Goal: Transaction & Acquisition: Purchase product/service

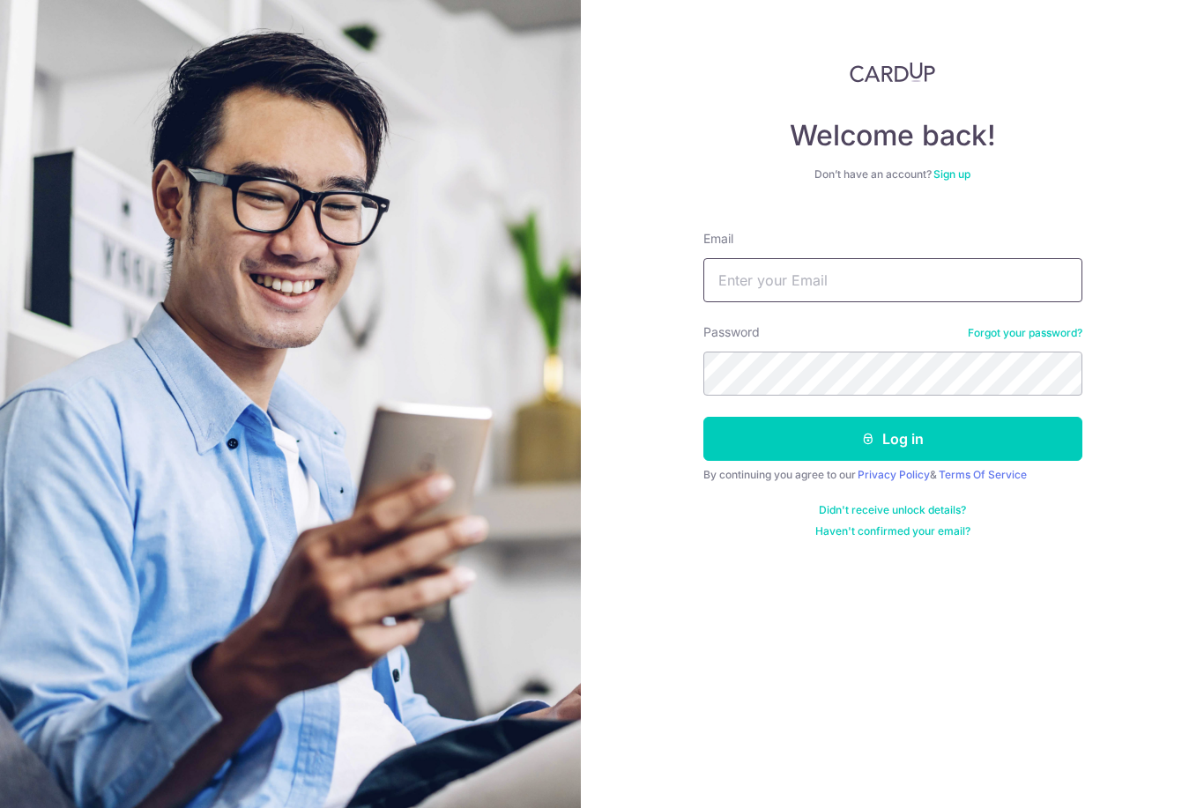
type input "[EMAIL_ADDRESS][DOMAIN_NAME]"
click at [892, 439] on button "Log in" at bounding box center [893, 439] width 379 height 44
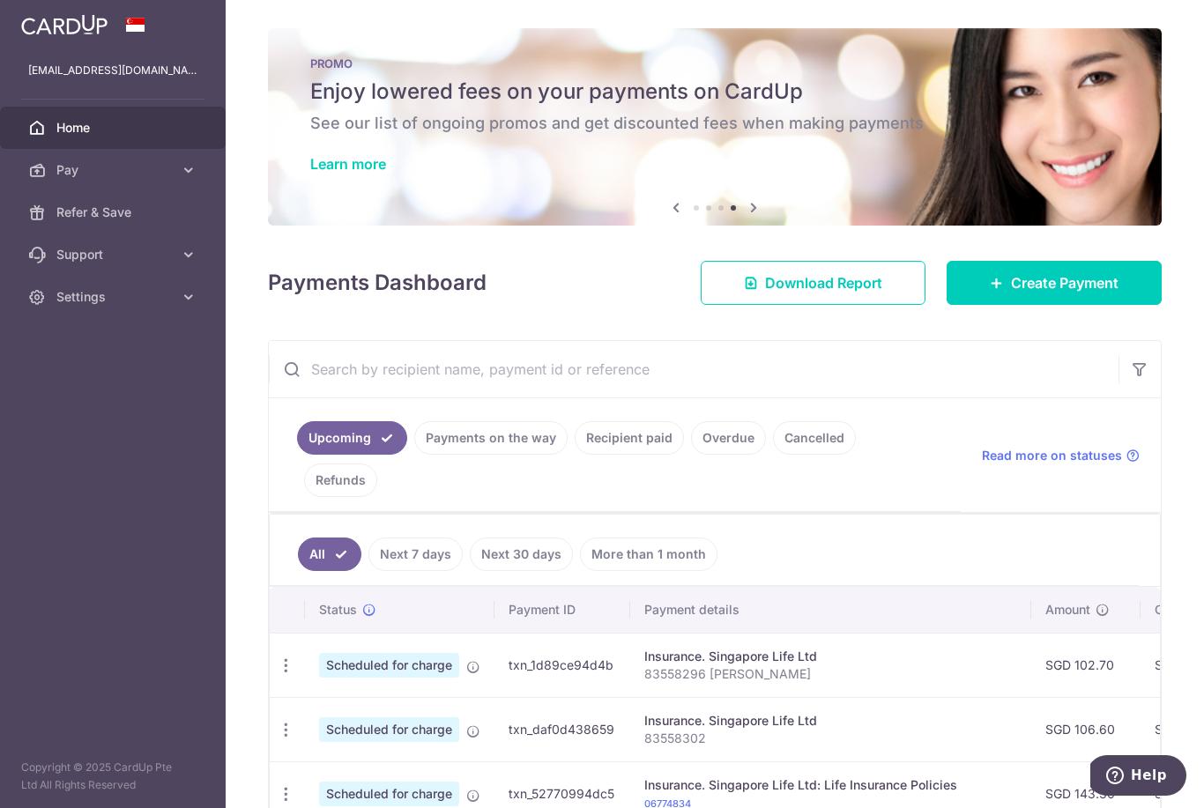
click at [1084, 294] on span "Create Payment" at bounding box center [1065, 282] width 108 height 21
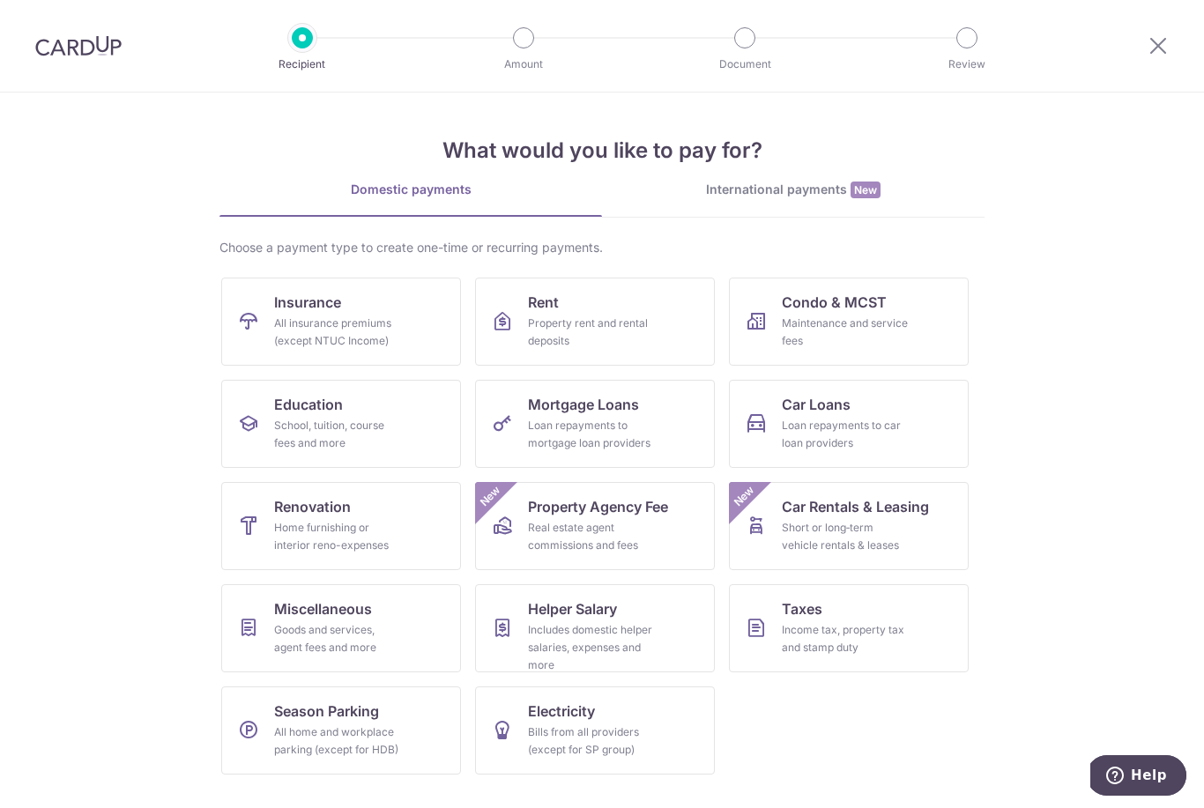
click at [358, 322] on div "All insurance premiums (except NTUC Income)" at bounding box center [337, 332] width 127 height 35
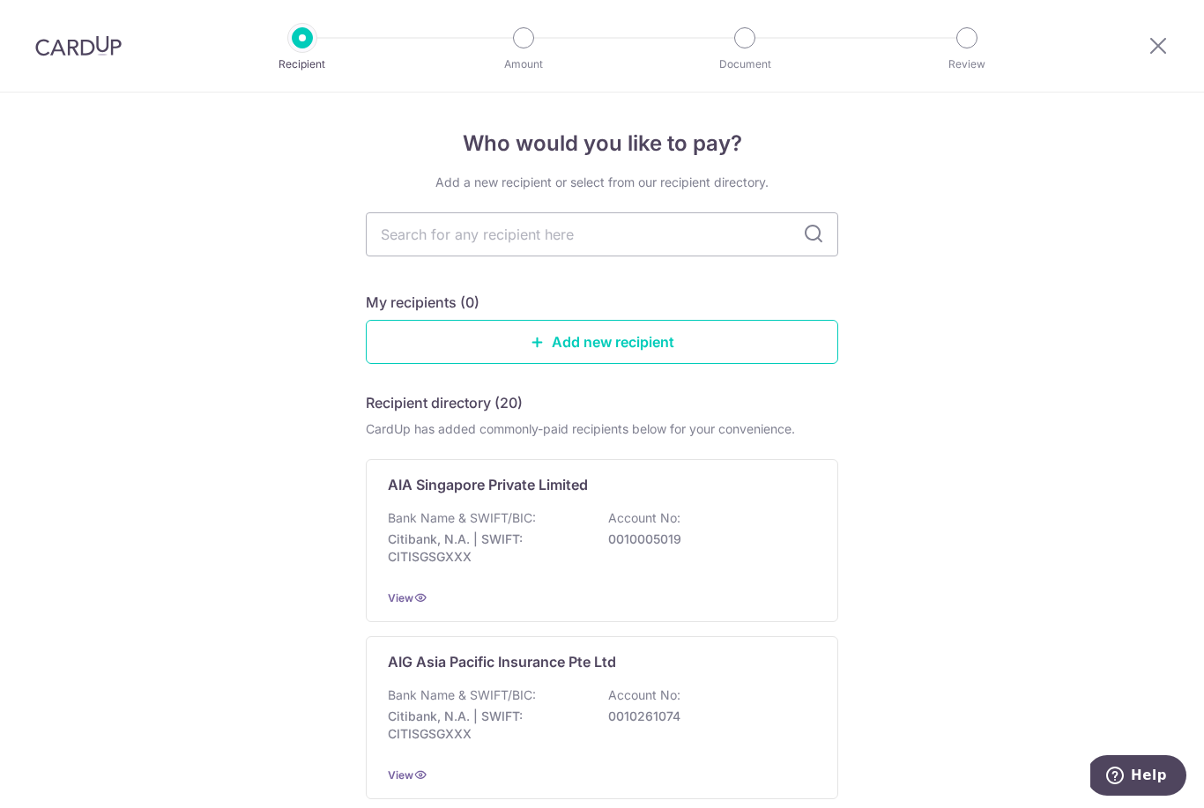
click at [786, 541] on p "0010005019" at bounding box center [706, 540] width 197 height 18
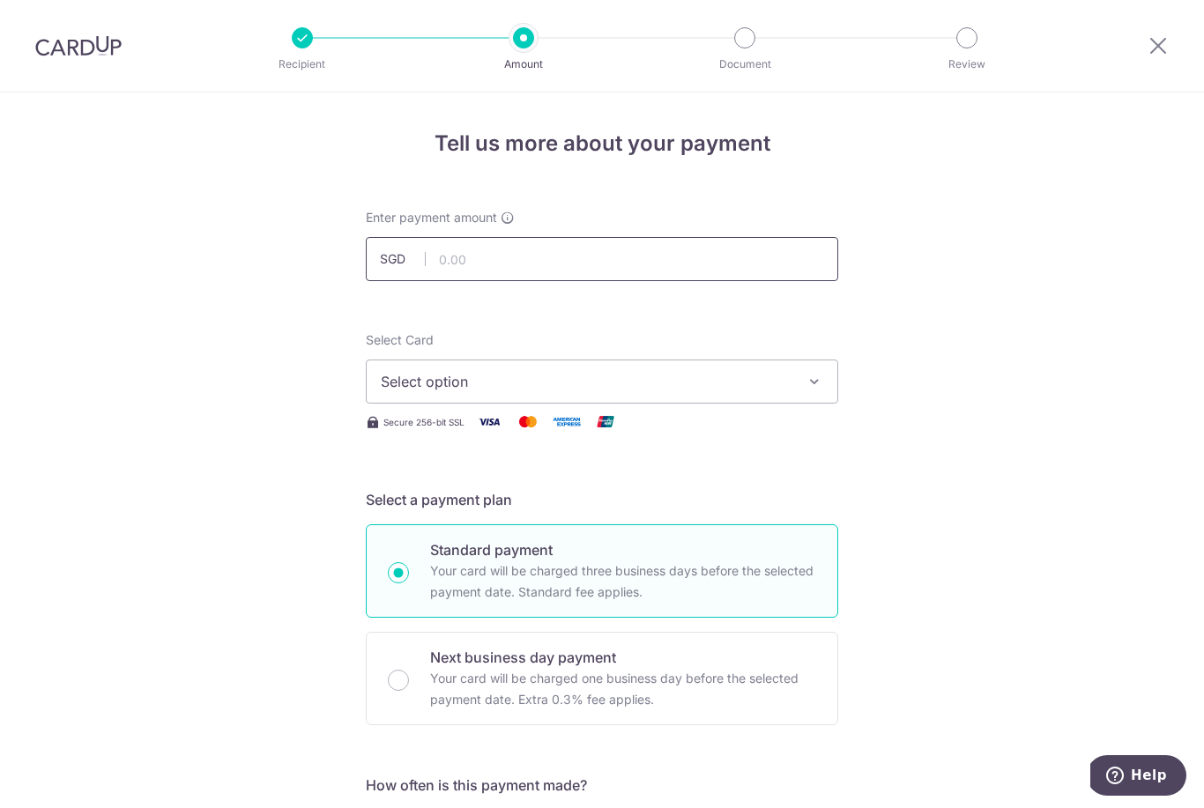
click at [568, 265] on input "text" at bounding box center [602, 259] width 473 height 44
type input "969.43"
click at [764, 392] on span "Select option" at bounding box center [586, 381] width 411 height 21
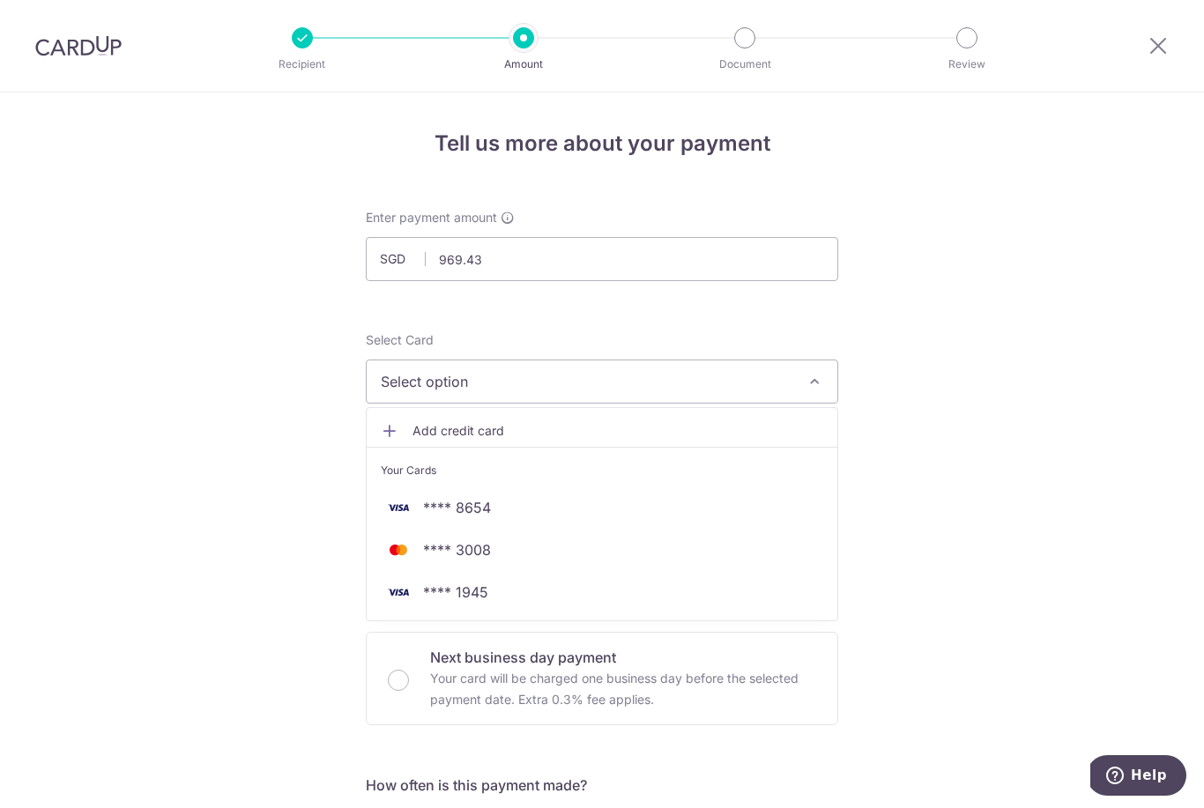
click at [481, 603] on span "**** 1945" at bounding box center [455, 592] width 65 height 21
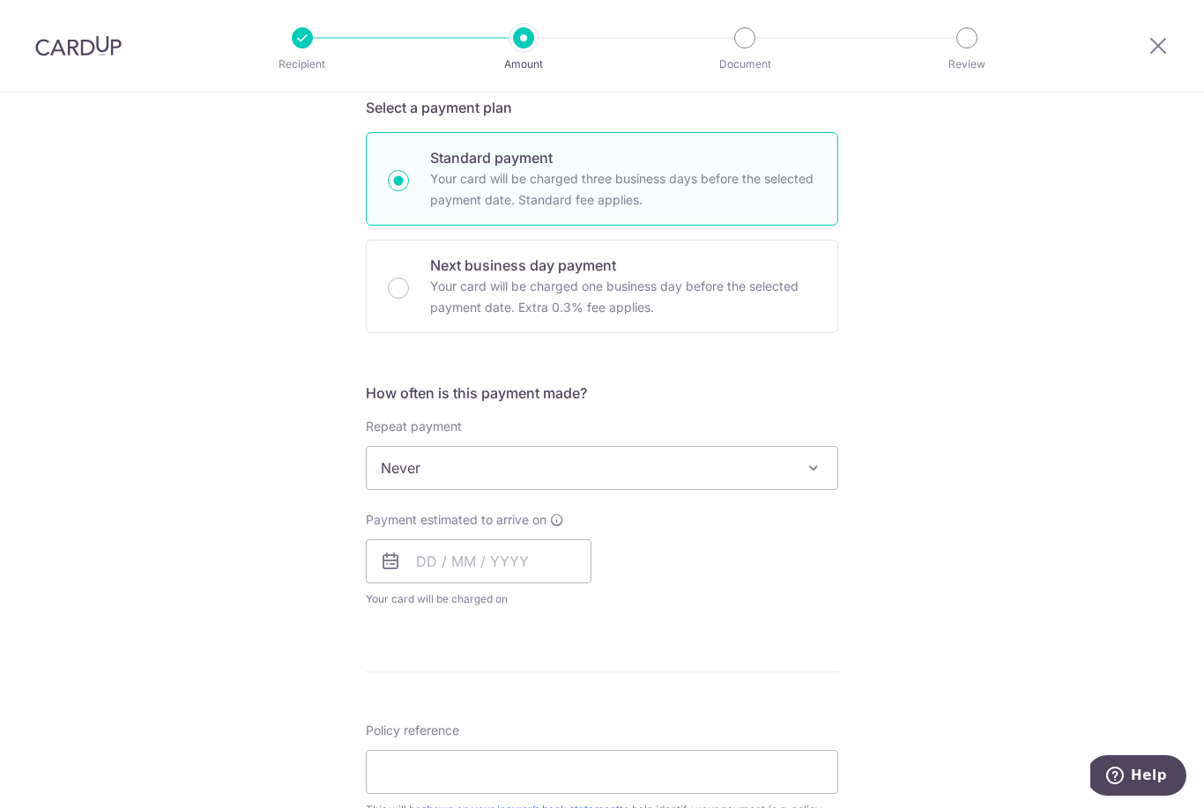
scroll to position [404, 0]
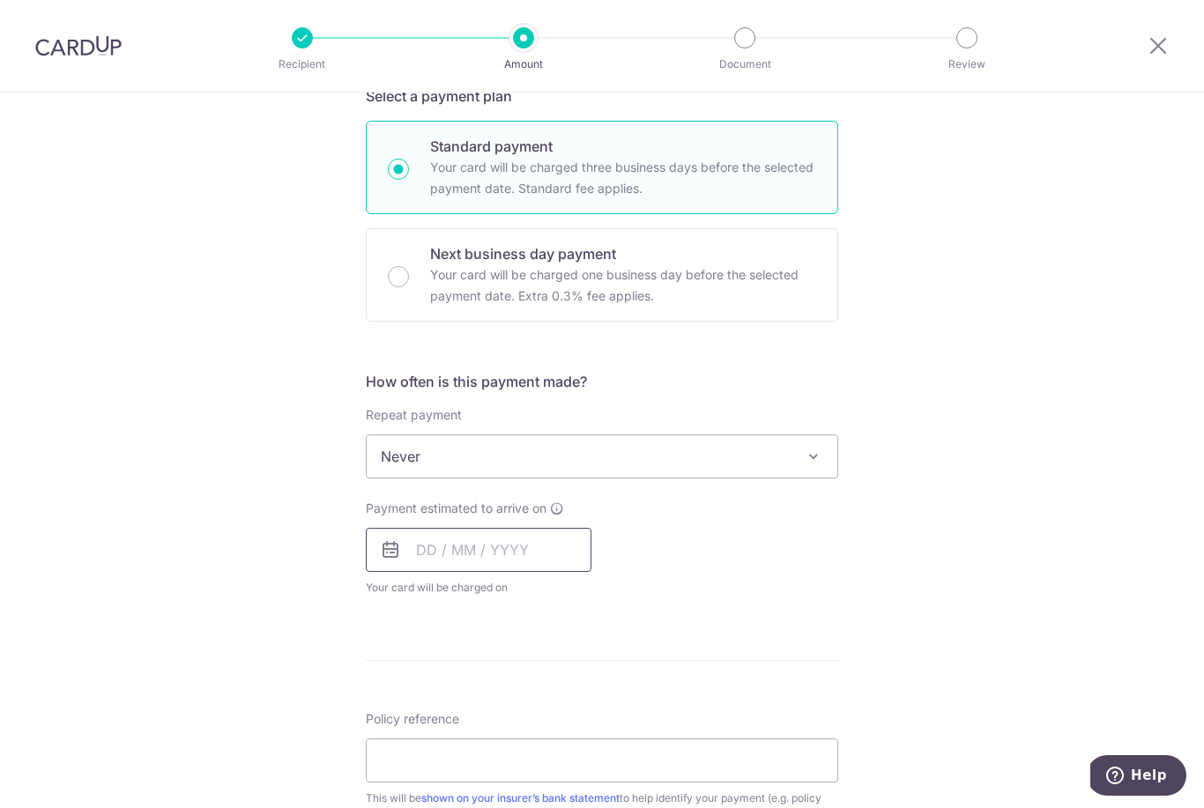
click at [476, 557] on input "text" at bounding box center [479, 550] width 226 height 44
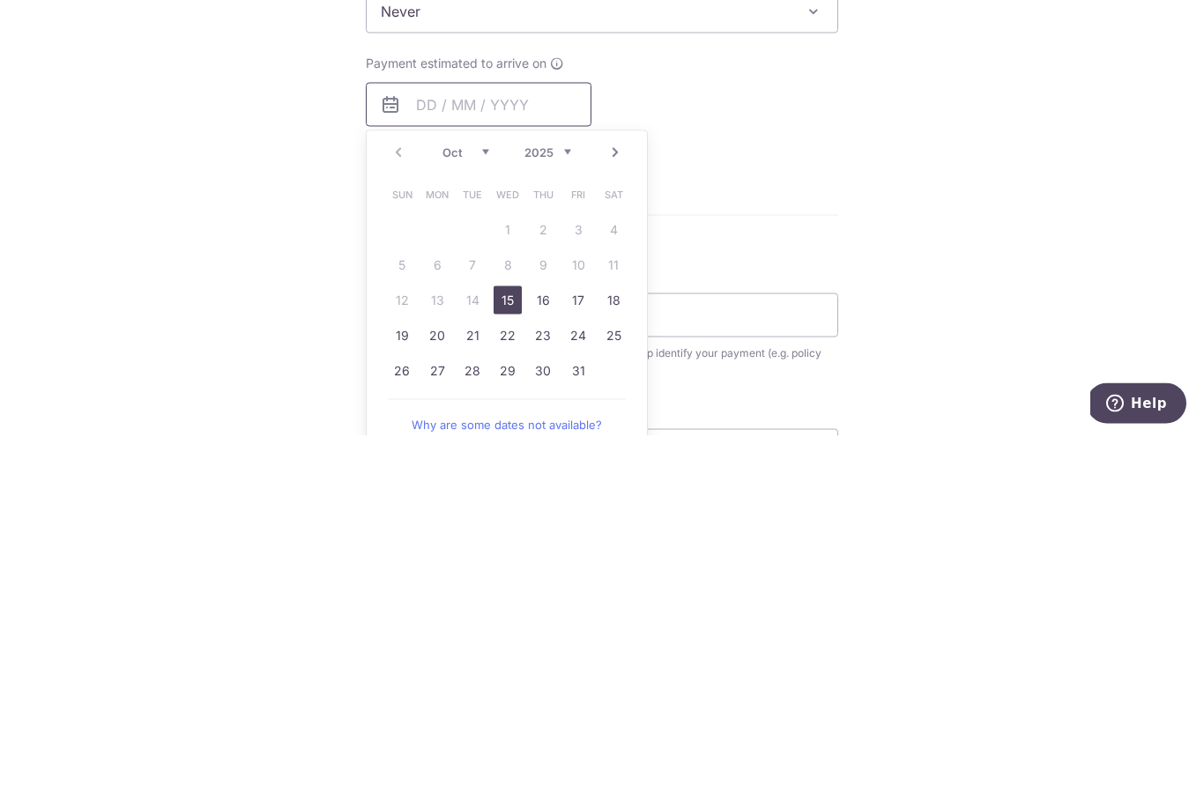
scroll to position [491, 0]
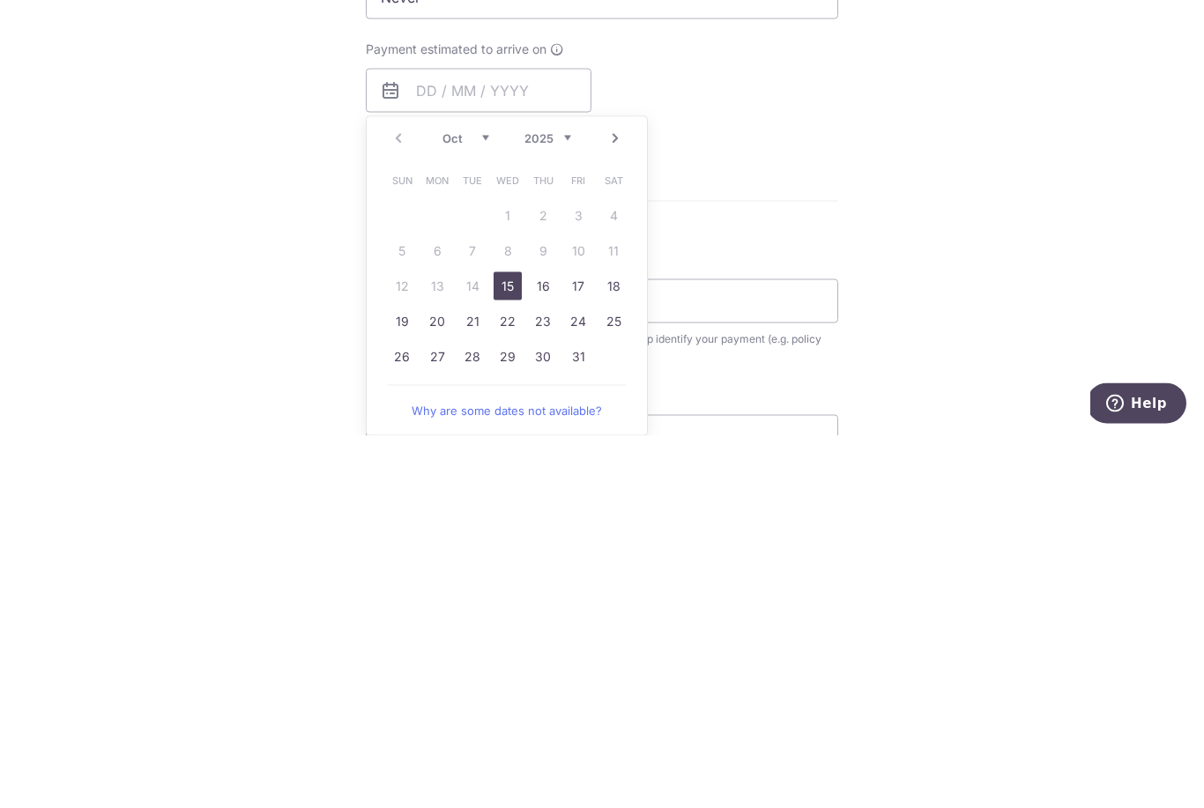
click at [518, 644] on link "15" at bounding box center [508, 658] width 28 height 28
type input "[DATE]"
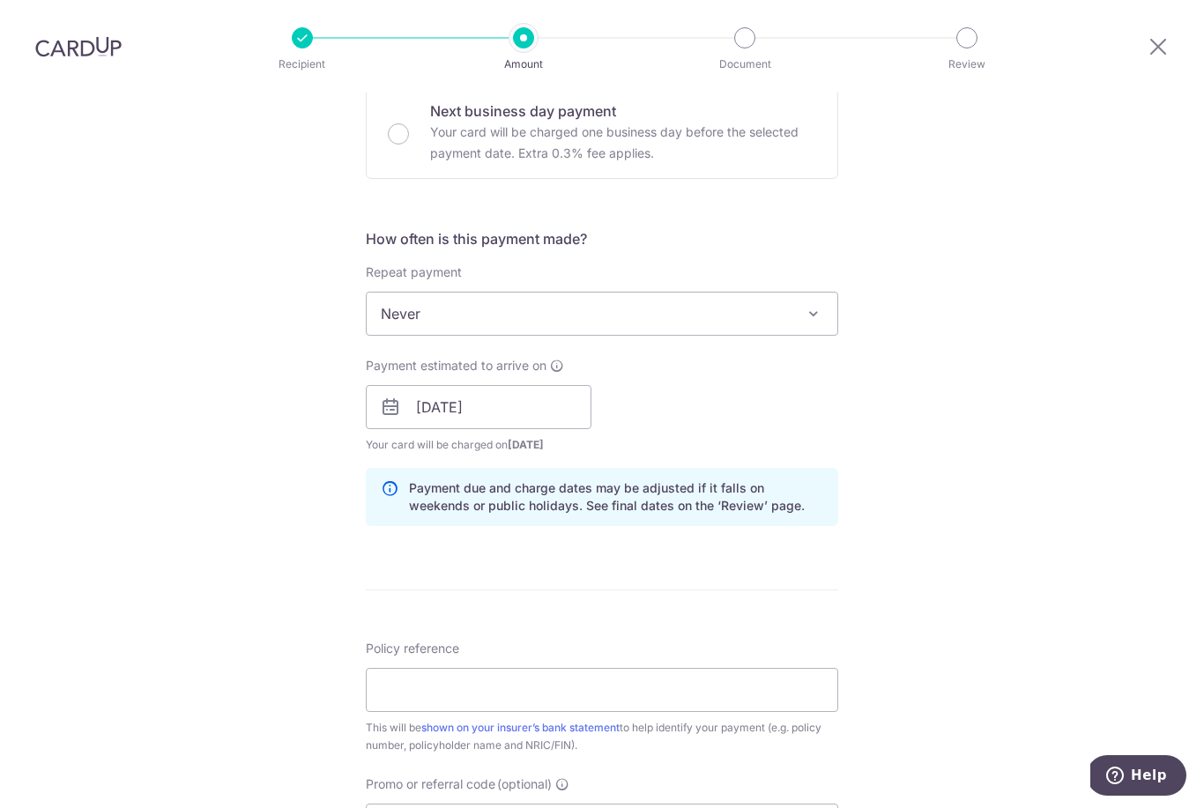
scroll to position [620, 0]
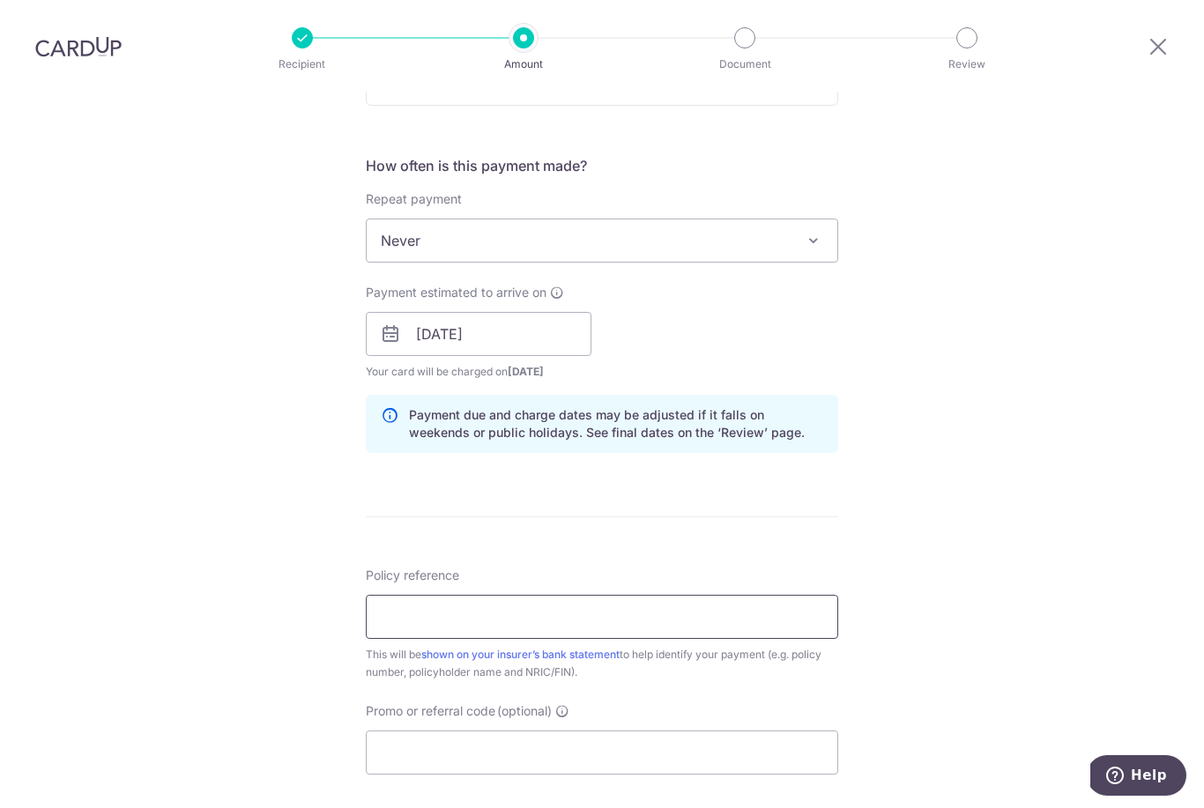
click at [625, 595] on input "Policy reference" at bounding box center [602, 617] width 473 height 44
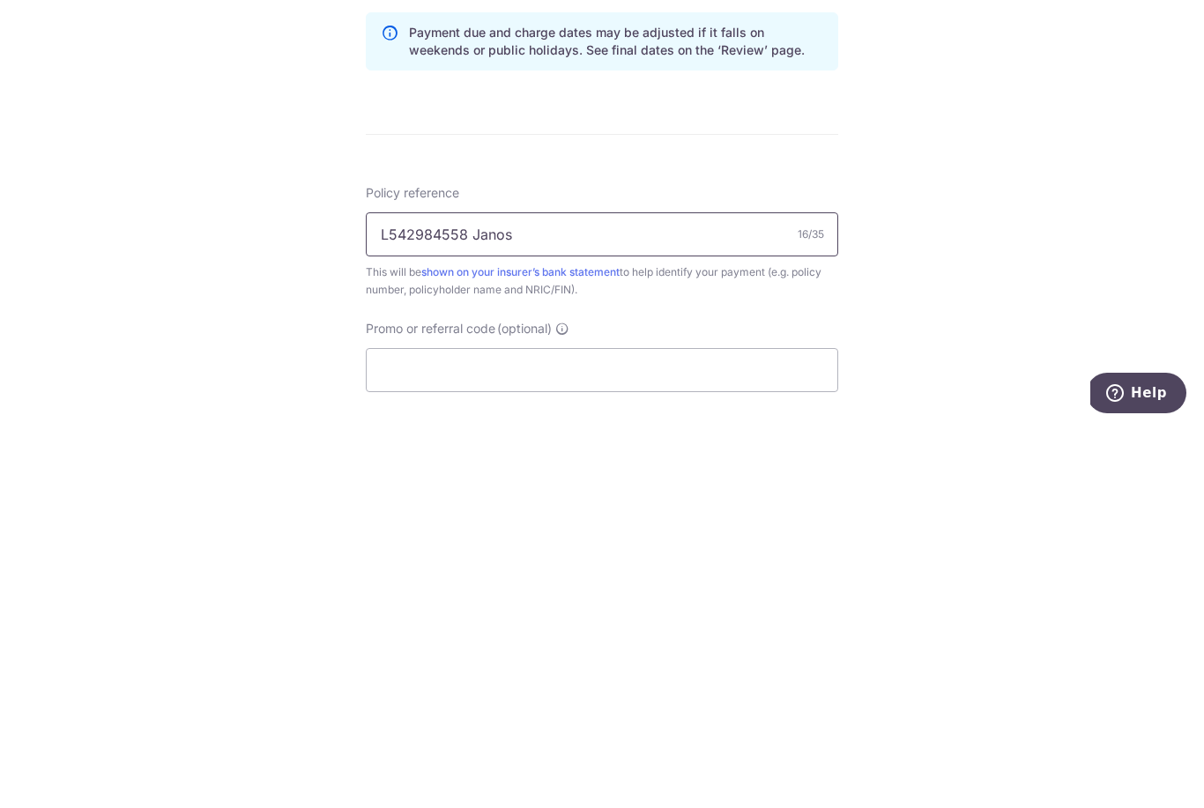
type input "L542984558 Janos"
click at [1014, 260] on div "Tell us more about your payment Enter payment amount SGD 969.43 969.43 Select C…" at bounding box center [602, 306] width 1204 height 1667
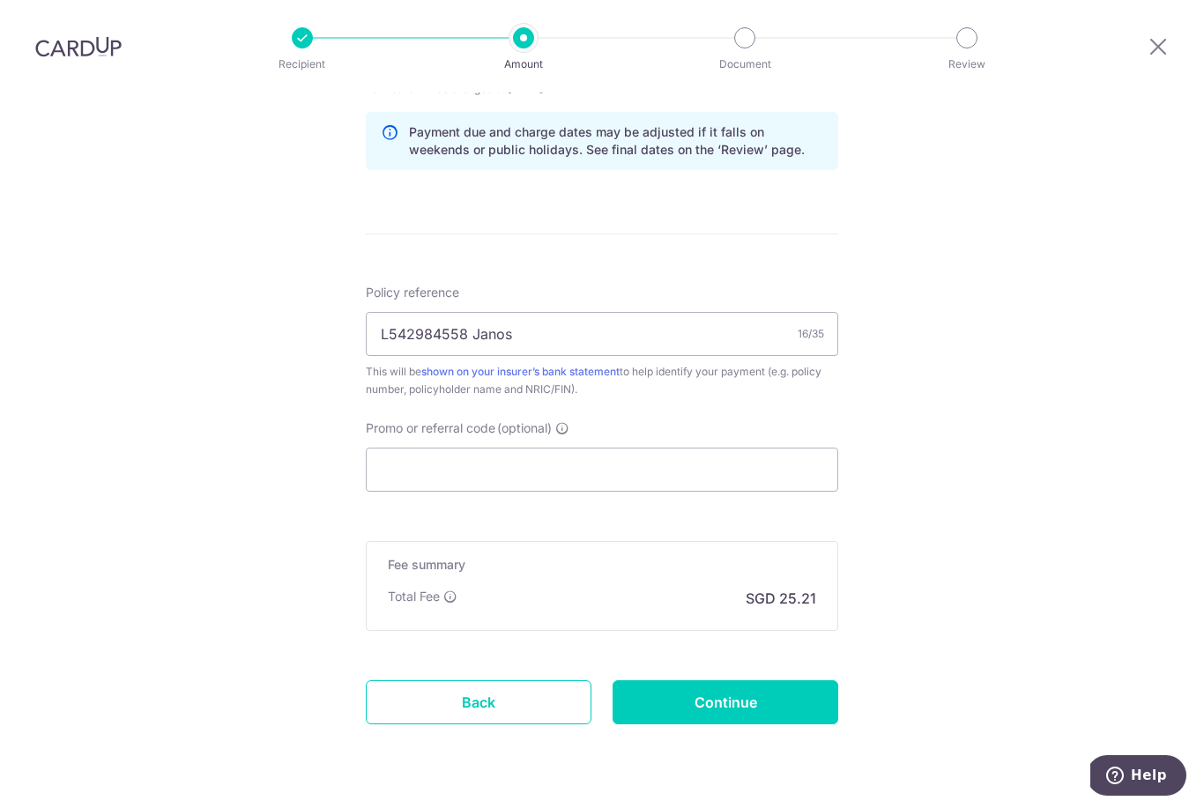
scroll to position [902, 0]
click at [788, 682] on input "Continue" at bounding box center [726, 704] width 226 height 44
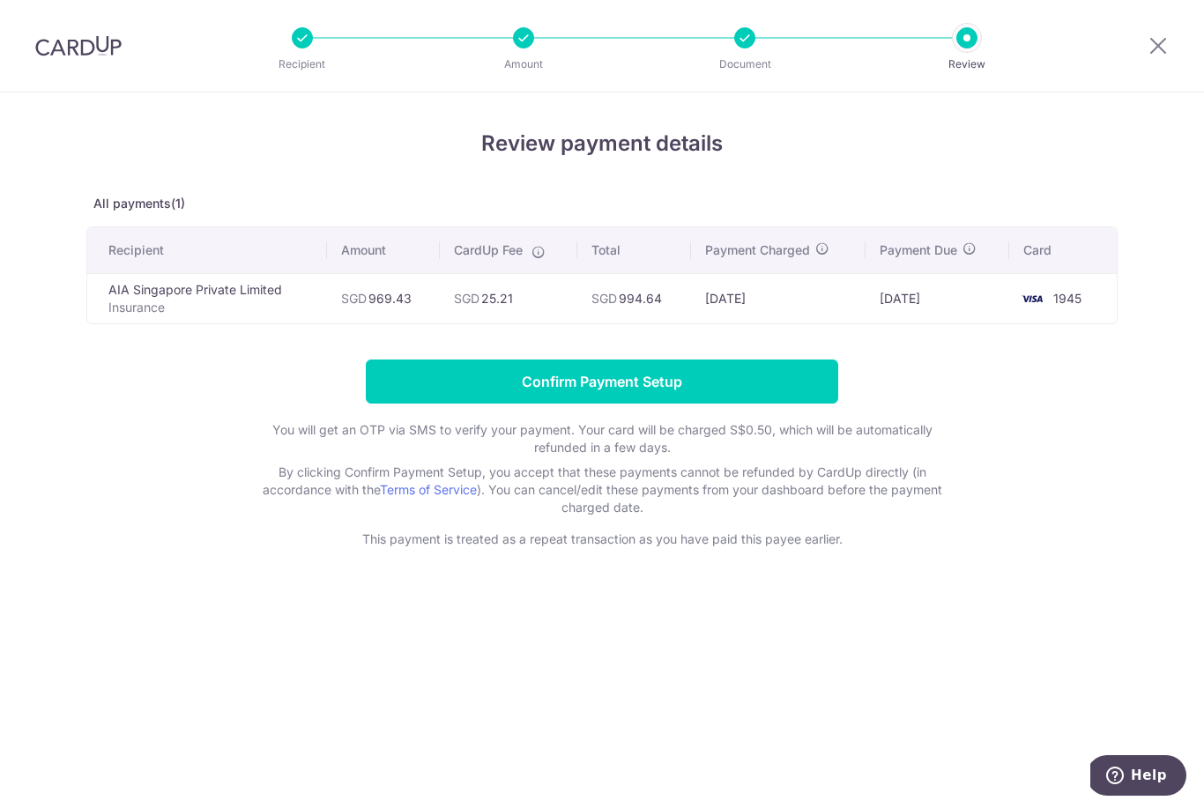
click at [704, 384] on input "Confirm Payment Setup" at bounding box center [602, 382] width 473 height 44
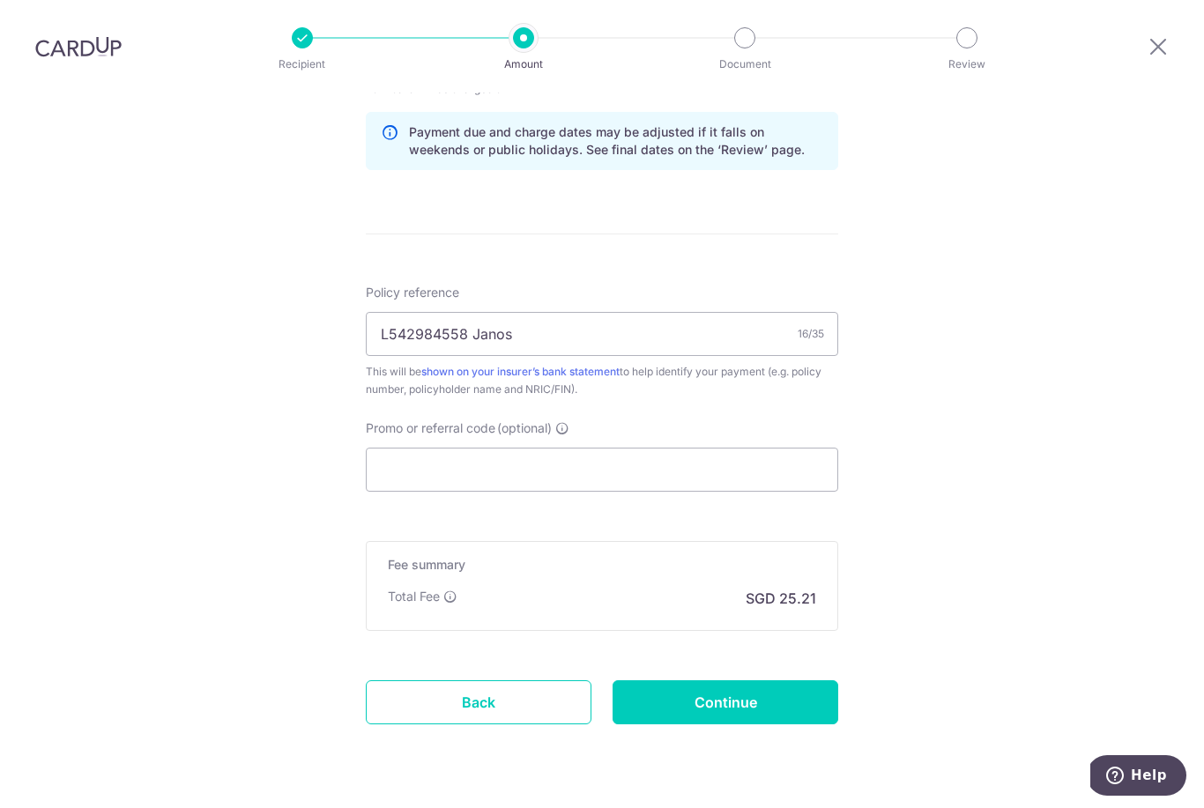
scroll to position [974, 0]
click at [706, 682] on input "Continue" at bounding box center [726, 704] width 226 height 44
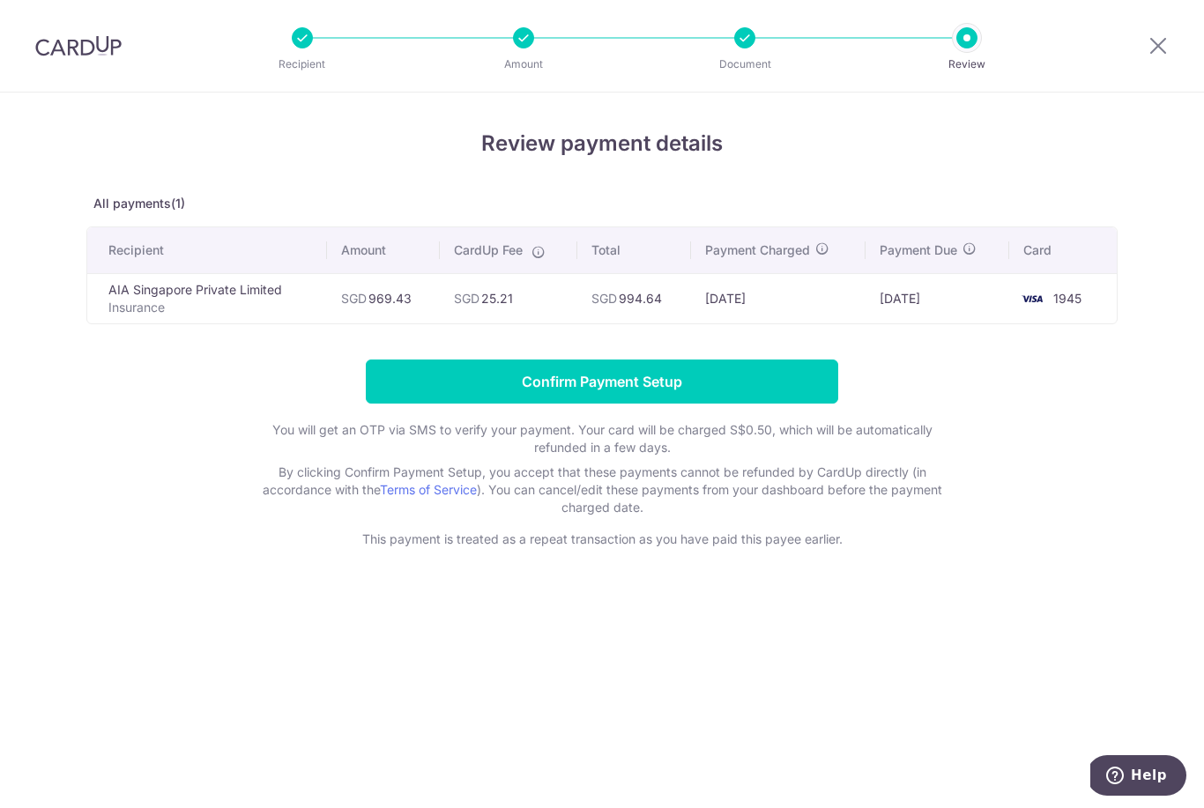
click at [745, 391] on input "Confirm Payment Setup" at bounding box center [602, 382] width 473 height 44
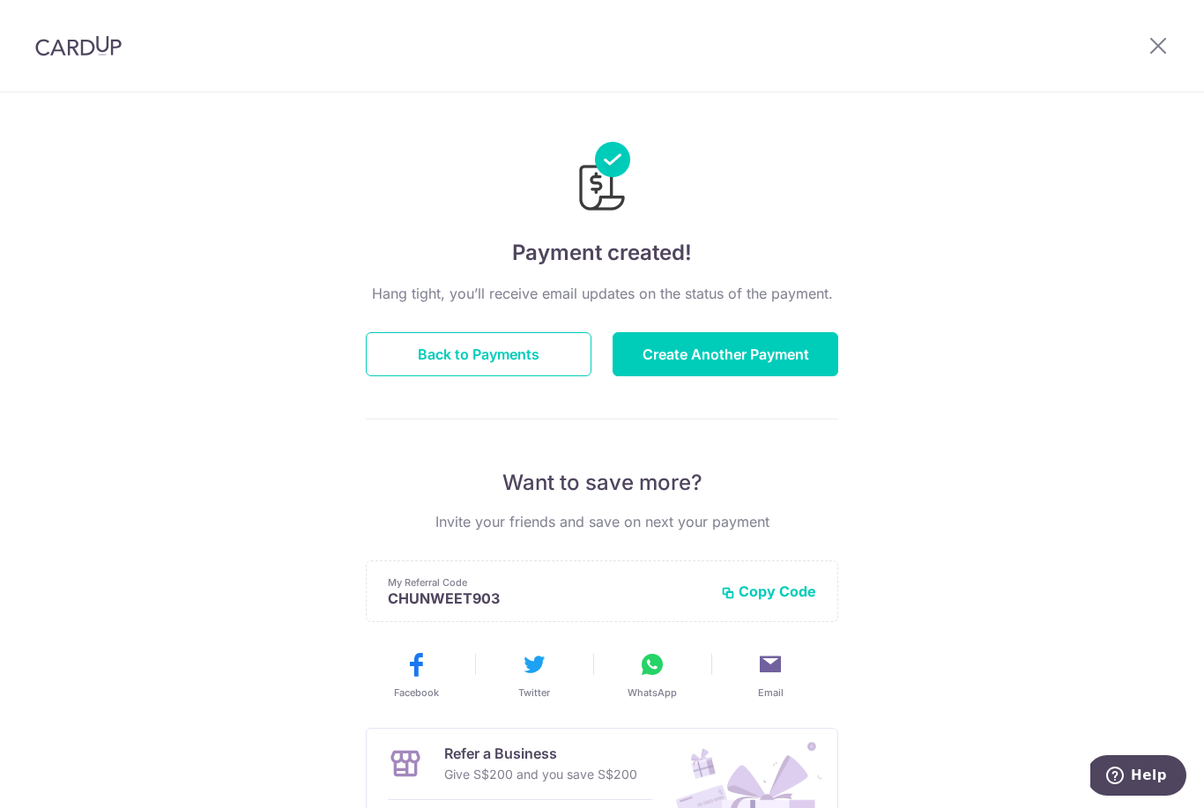
click at [530, 360] on button "Back to Payments" at bounding box center [479, 354] width 226 height 44
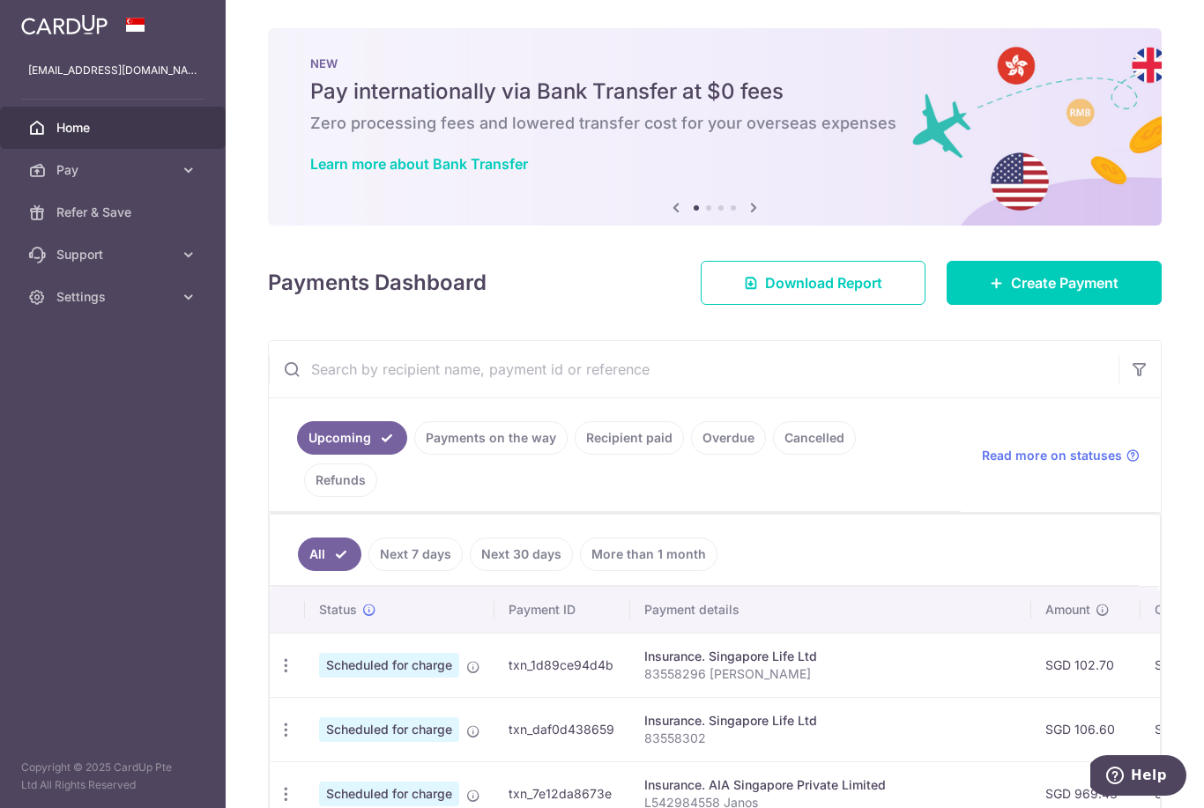
click at [1049, 294] on span "Create Payment" at bounding box center [1065, 282] width 108 height 21
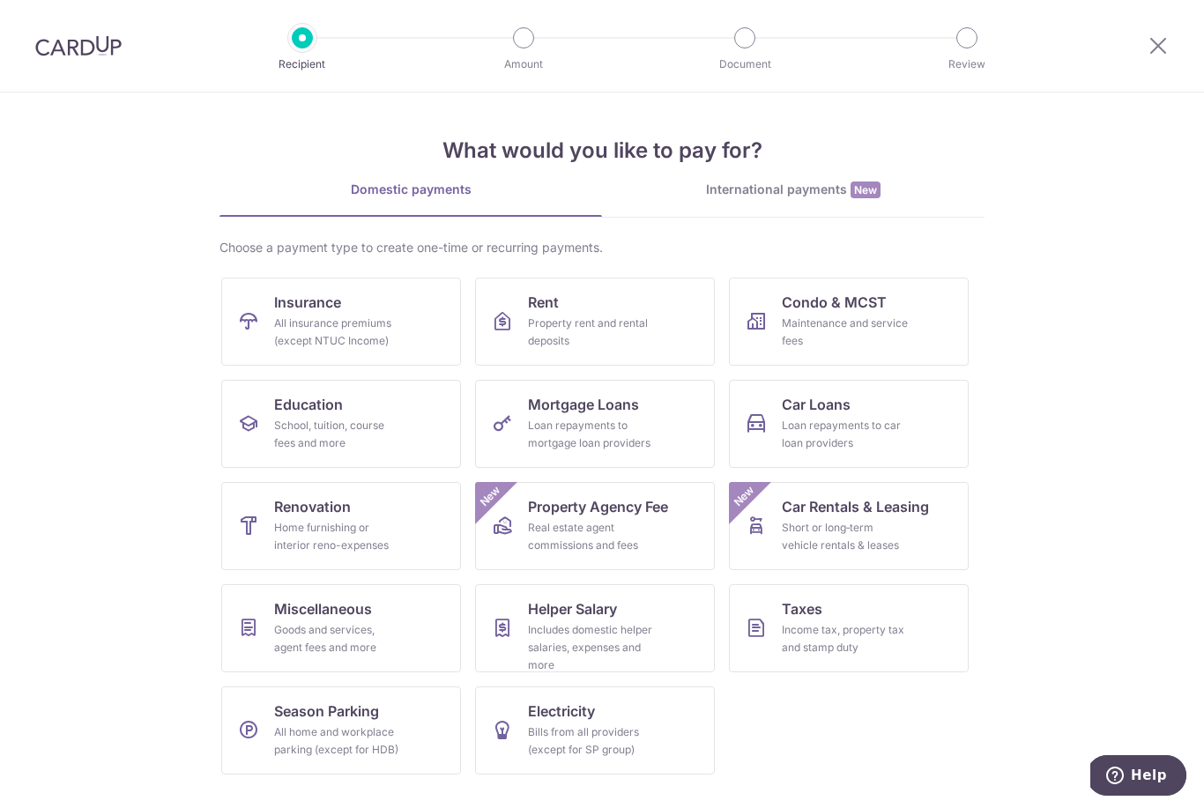
click at [327, 311] on span "Insurance" at bounding box center [307, 302] width 67 height 21
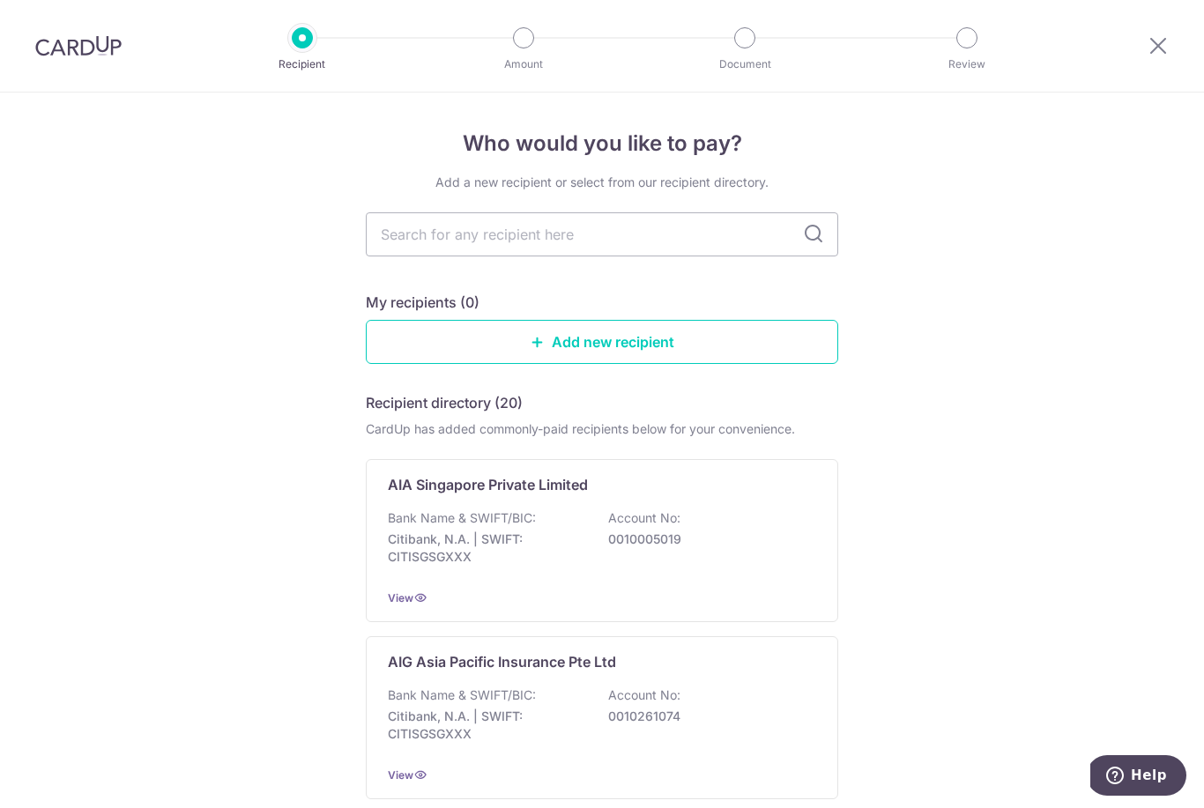
click at [1164, 41] on icon at bounding box center [1158, 45] width 21 height 22
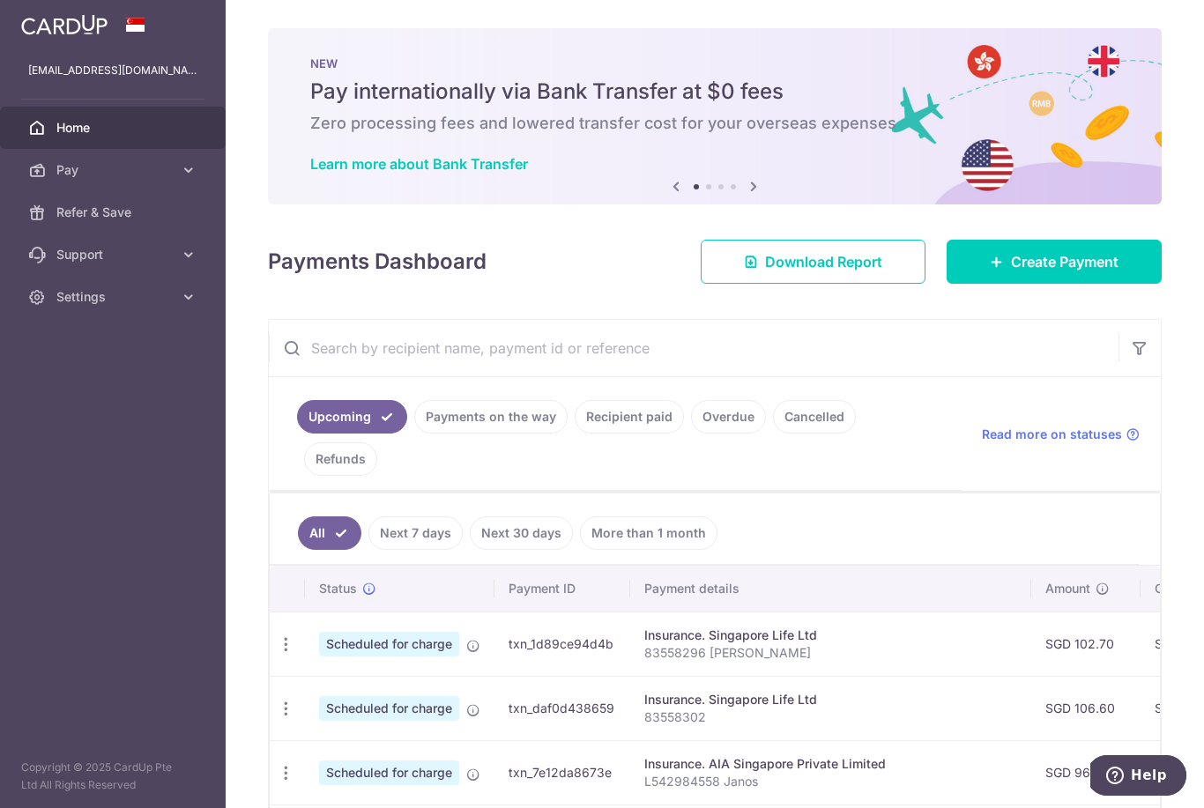
click at [1070, 272] on span "Create Payment" at bounding box center [1065, 261] width 108 height 21
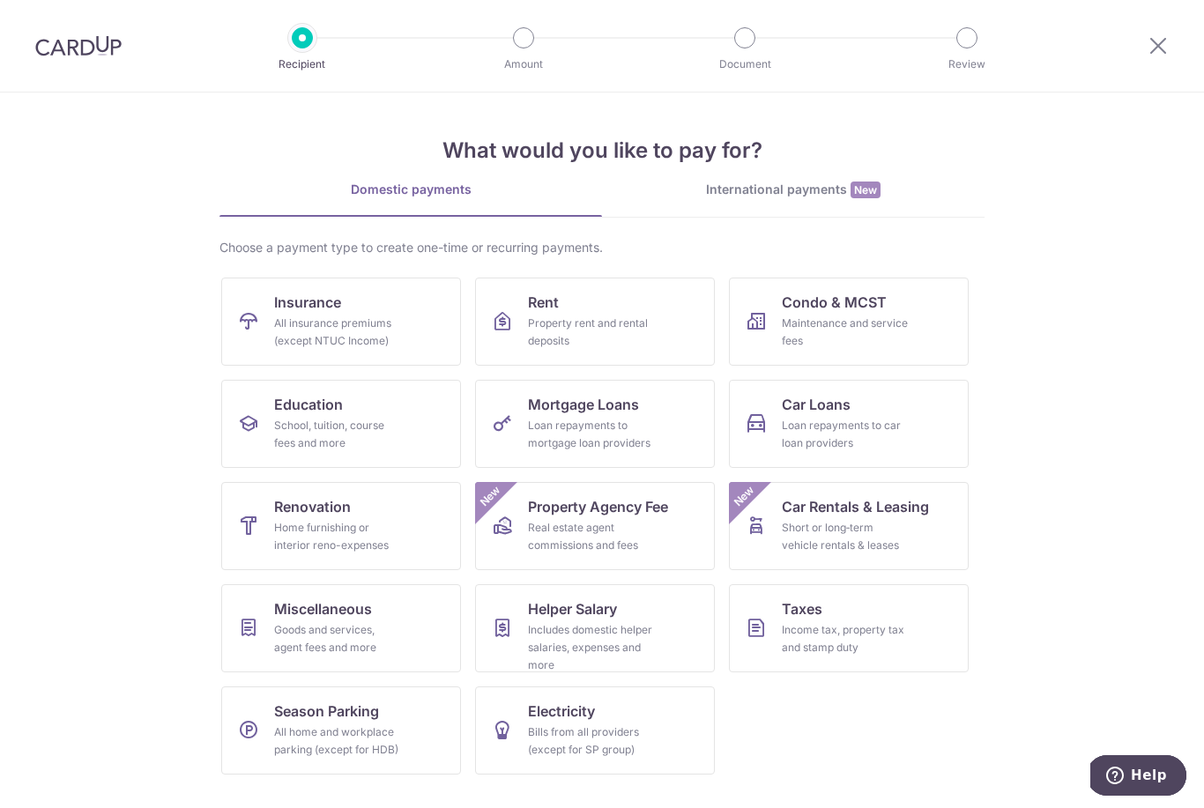
click at [368, 324] on div "All insurance premiums (except NTUC Income)" at bounding box center [337, 332] width 127 height 35
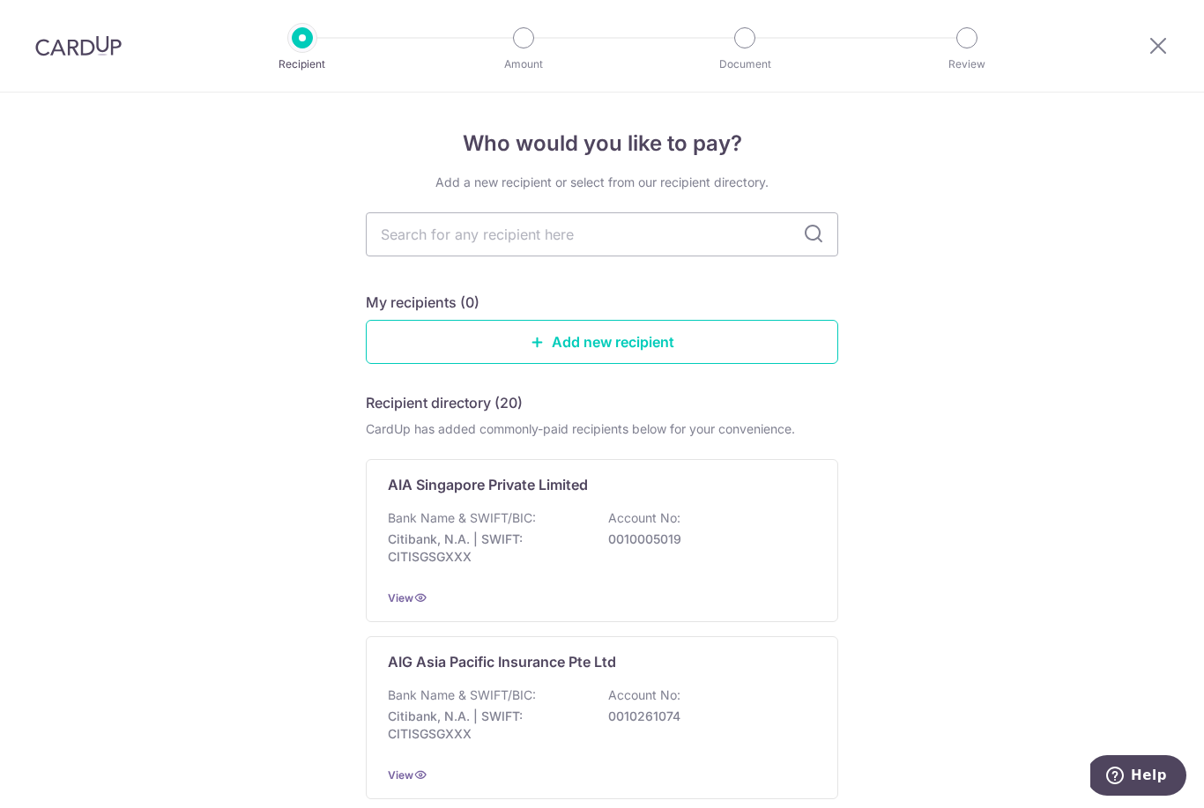
click at [609, 527] on p "Account No:" at bounding box center [644, 519] width 72 height 18
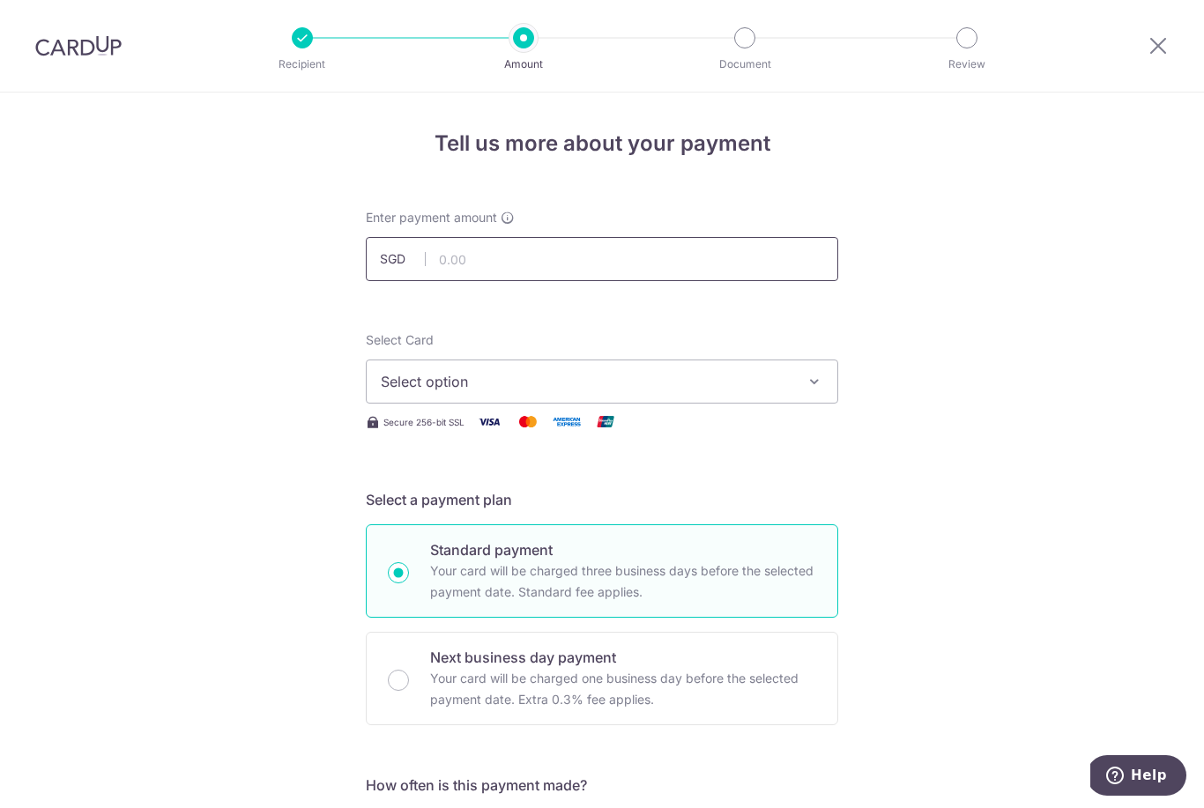
click at [554, 268] on input "text" at bounding box center [602, 259] width 473 height 44
type input "323.16"
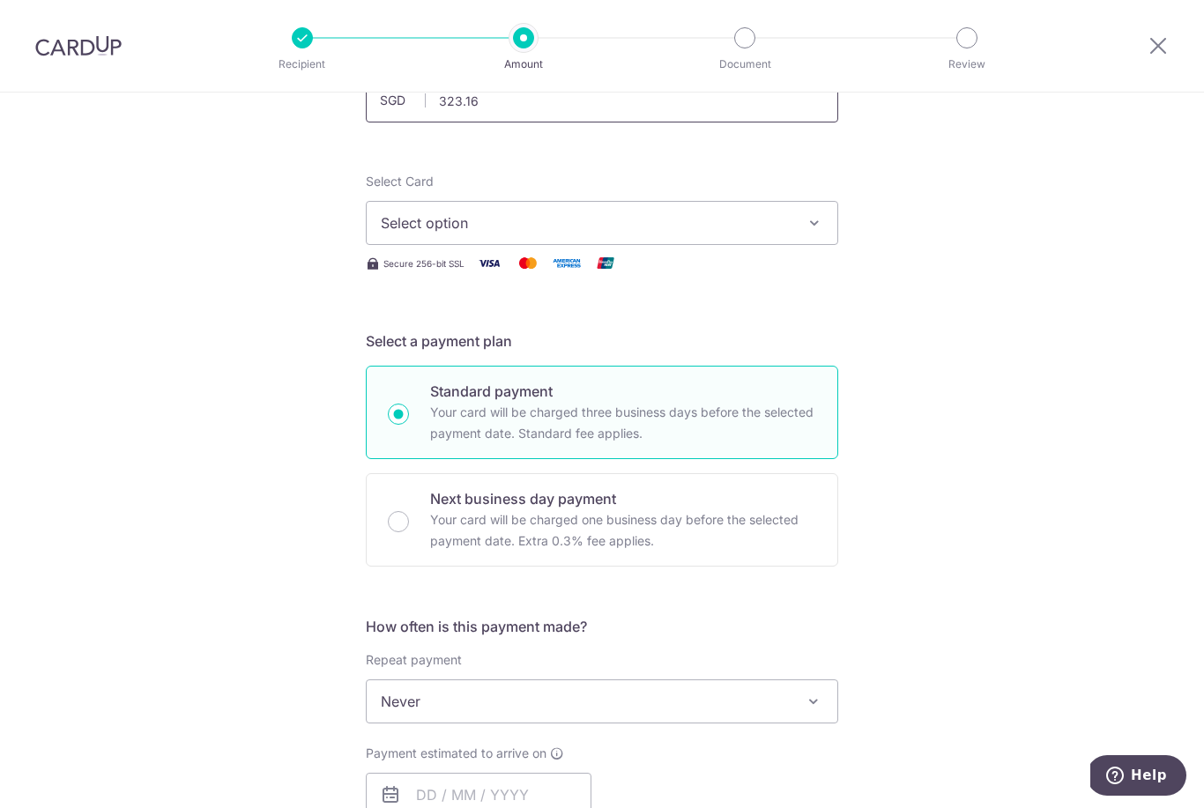
scroll to position [160, 0]
click at [717, 227] on span "Select option" at bounding box center [586, 221] width 411 height 21
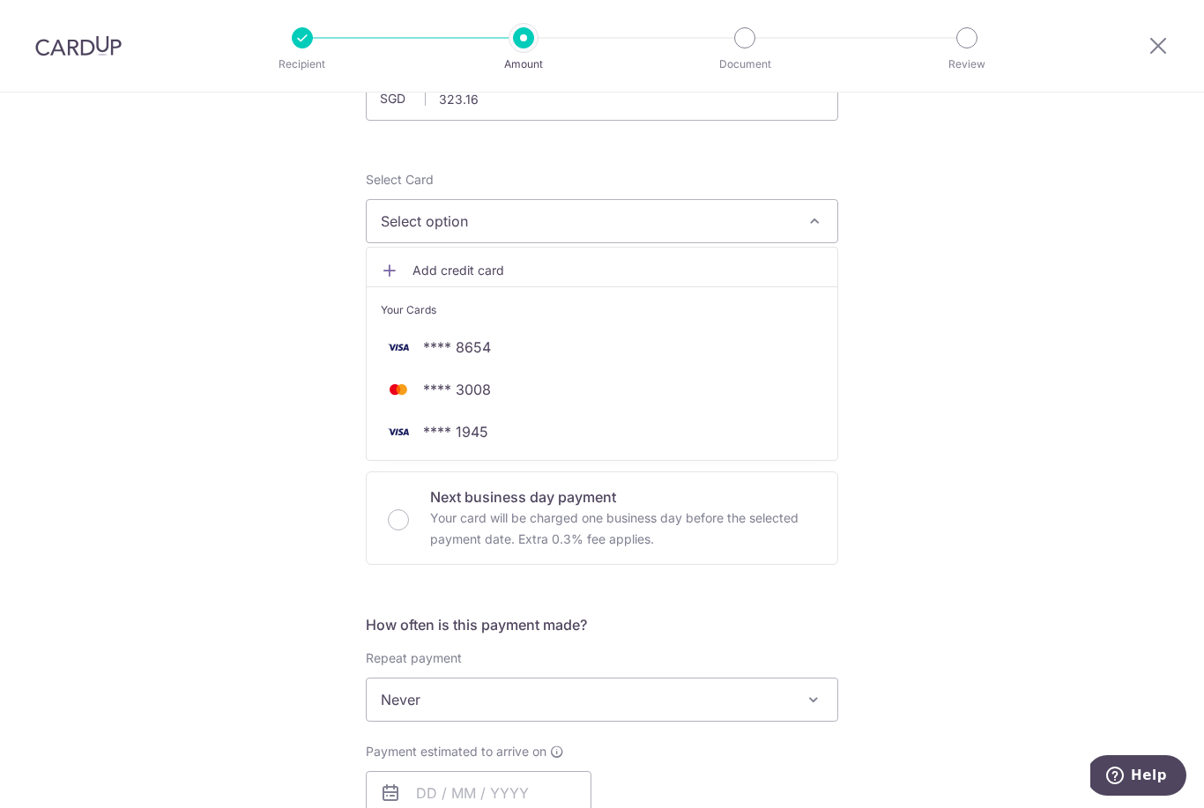
click at [478, 450] on link "**** 1945" at bounding box center [602, 432] width 471 height 42
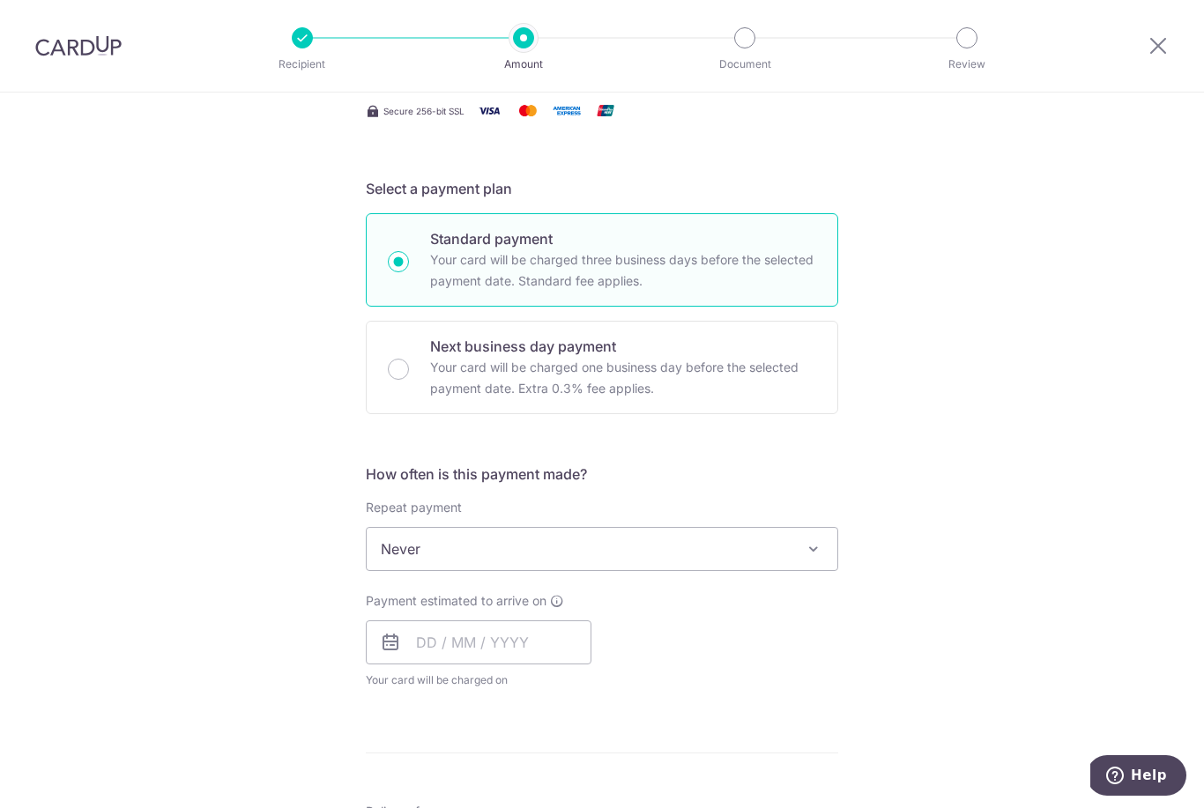
scroll to position [323, 0]
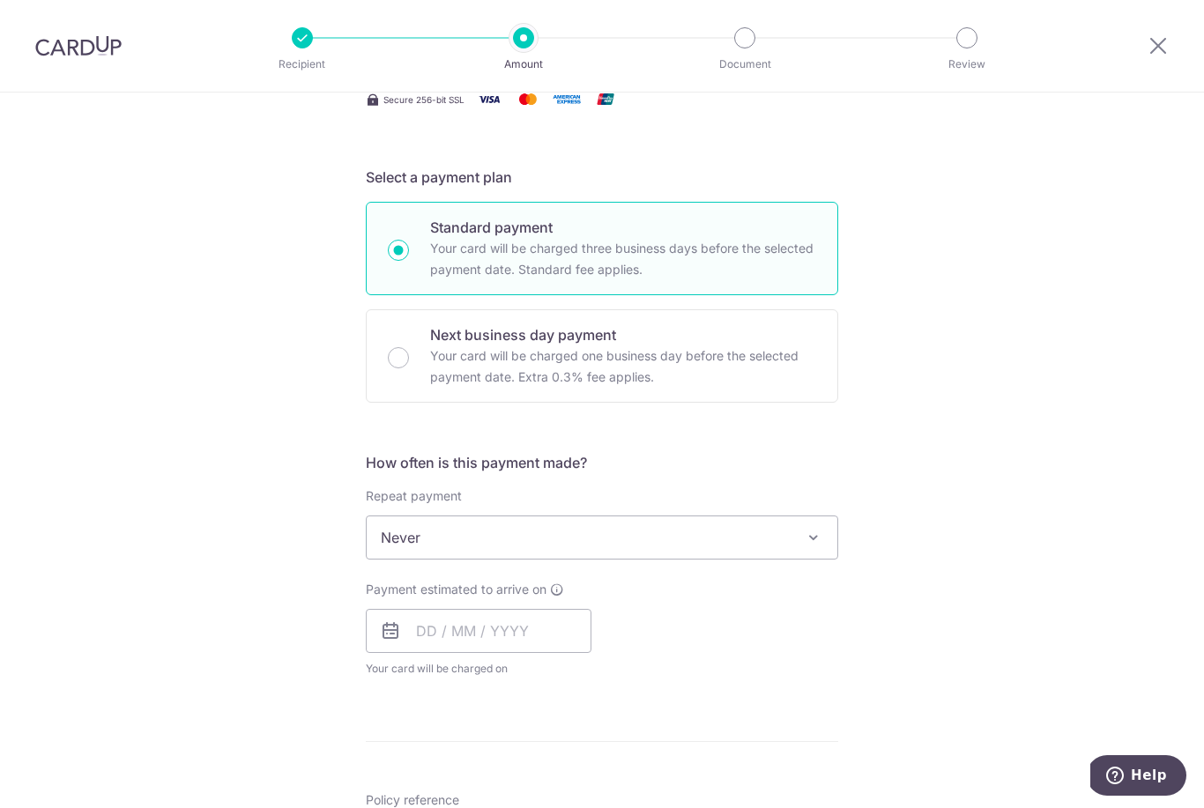
click at [611, 550] on span "Never" at bounding box center [602, 538] width 471 height 42
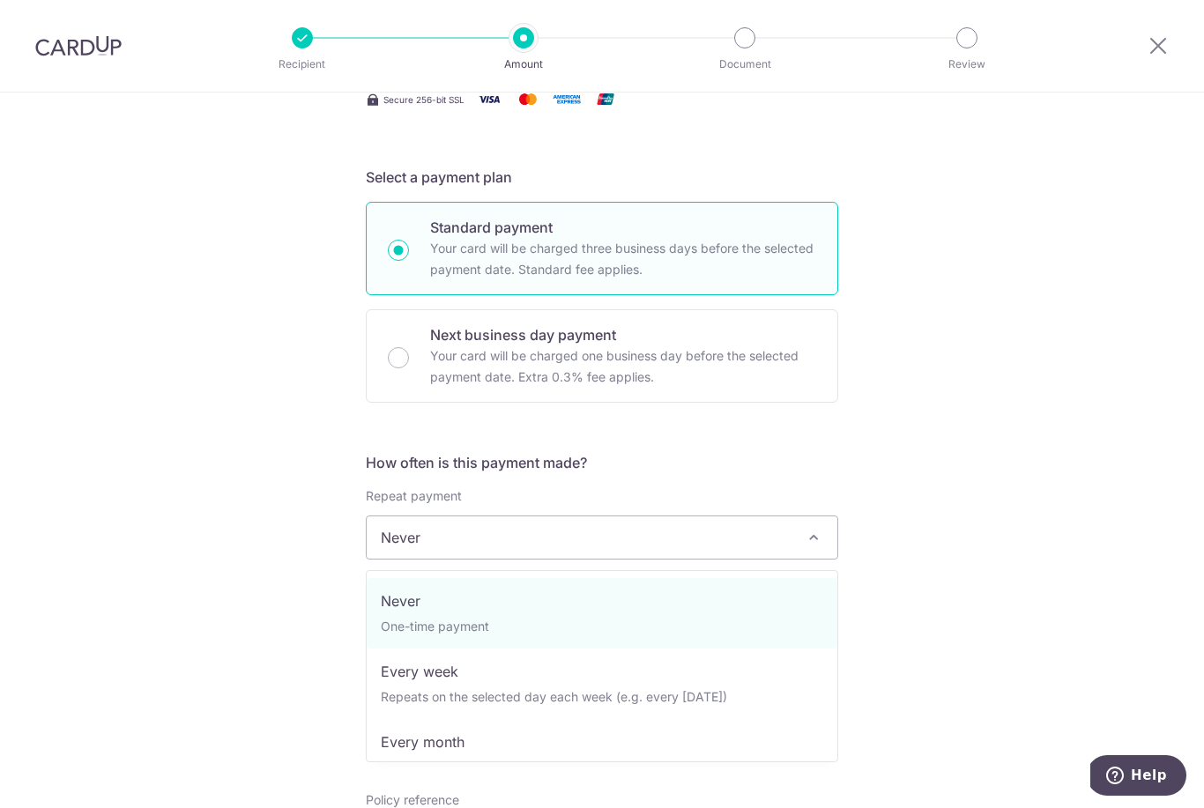
select select "3"
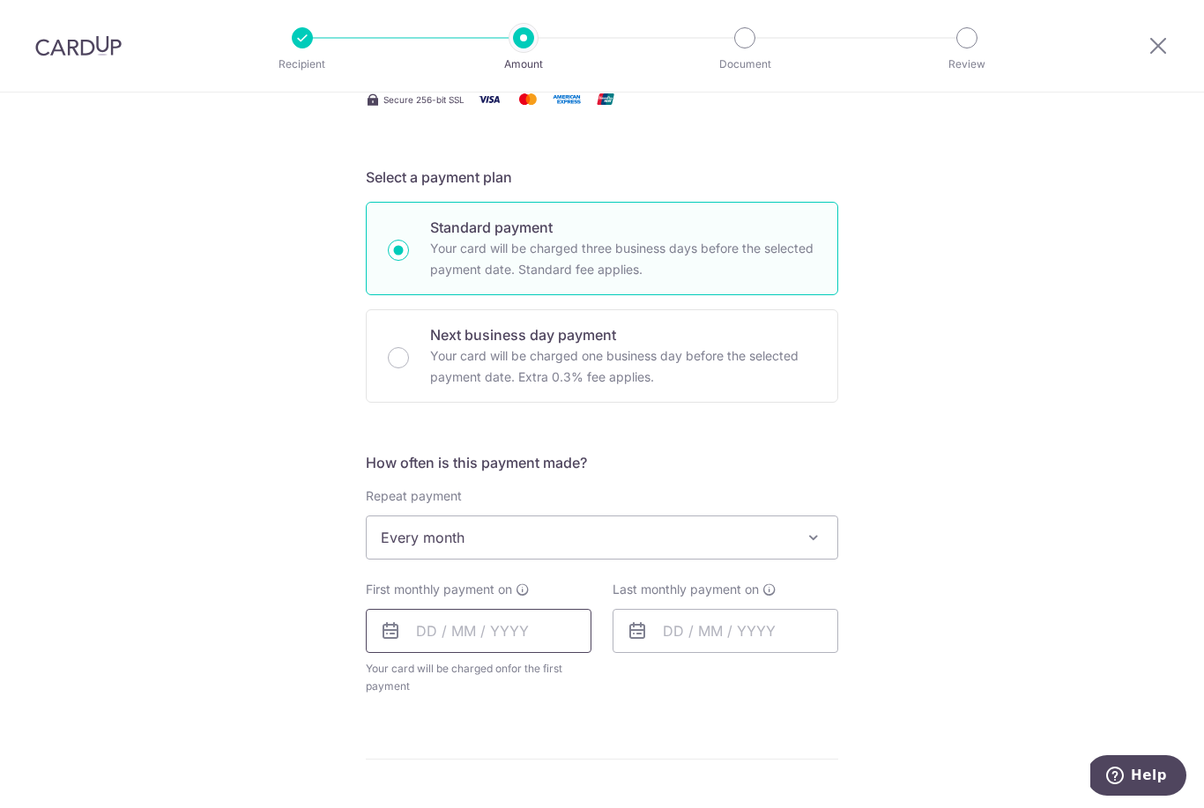
click at [457, 650] on input "text" at bounding box center [479, 631] width 226 height 44
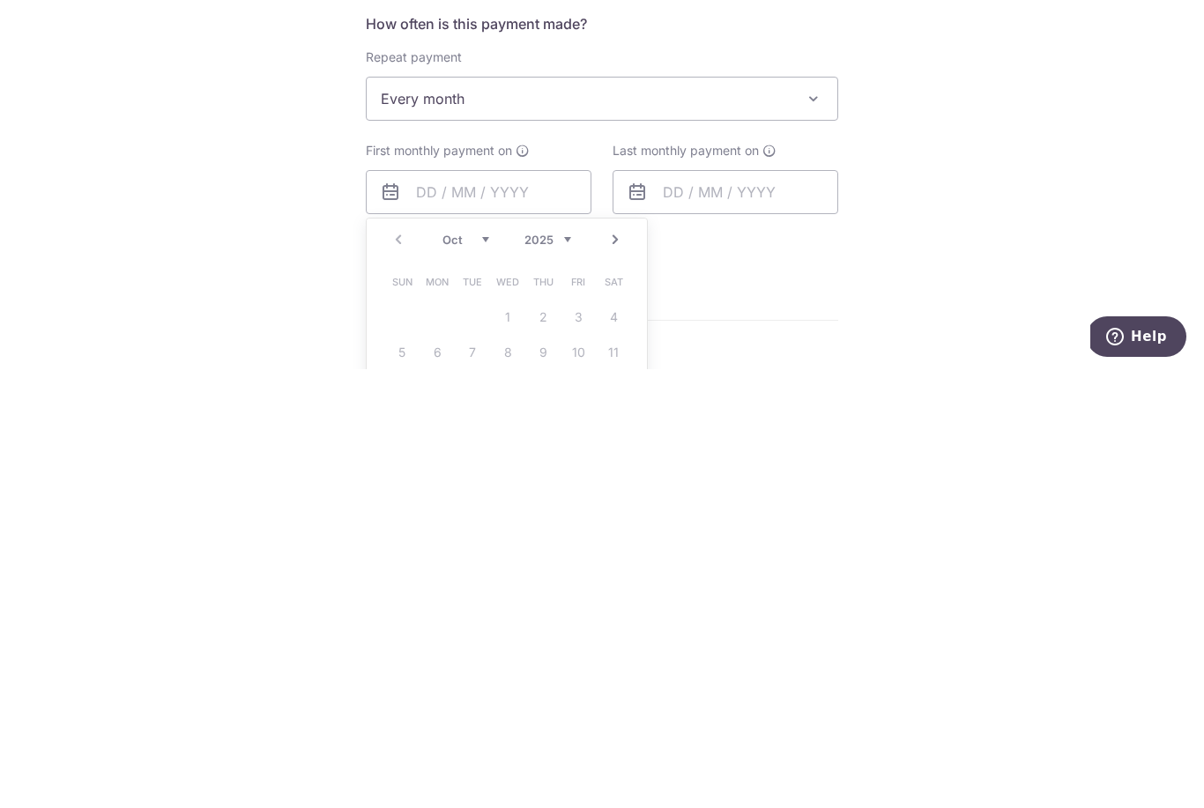
click at [492, 672] on div "Oct Nov Dec 2025 2026 2027 2028 2029 2030 2031 2032 2033 2034 2035" at bounding box center [507, 679] width 129 height 15
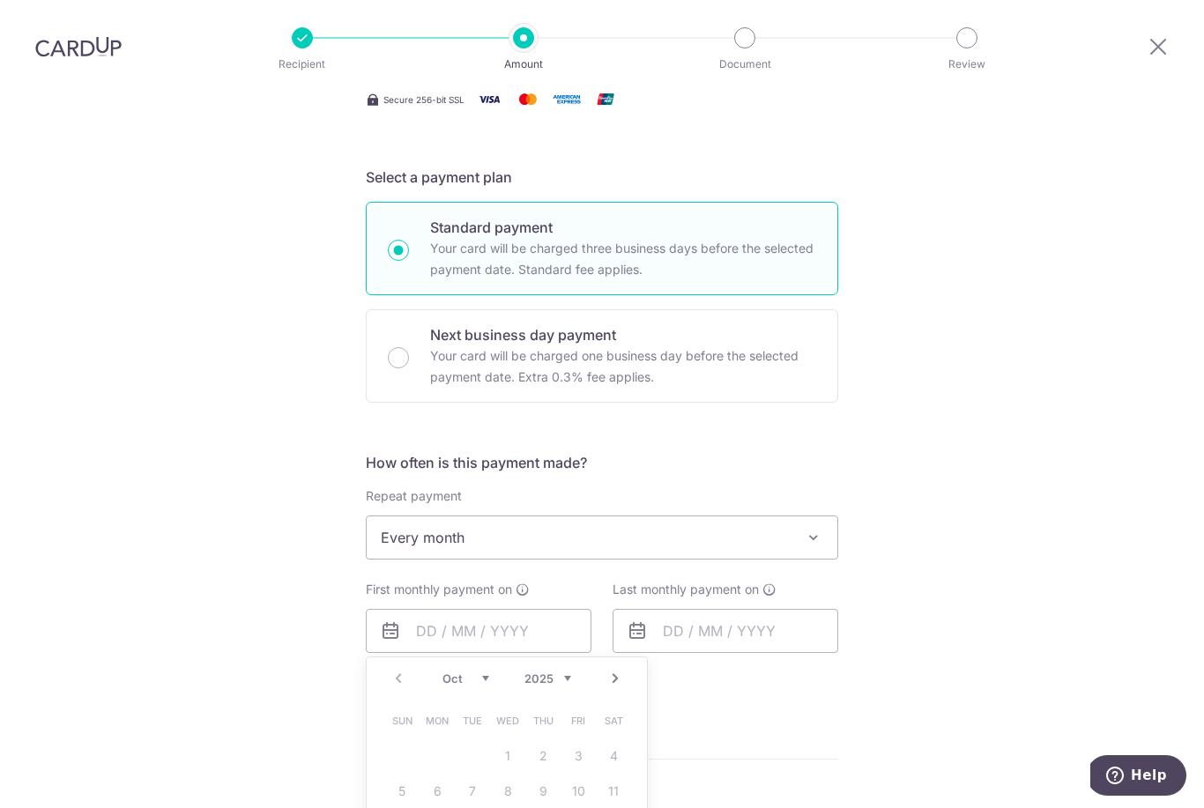
click at [488, 672] on select "Oct Nov Dec" at bounding box center [466, 679] width 47 height 14
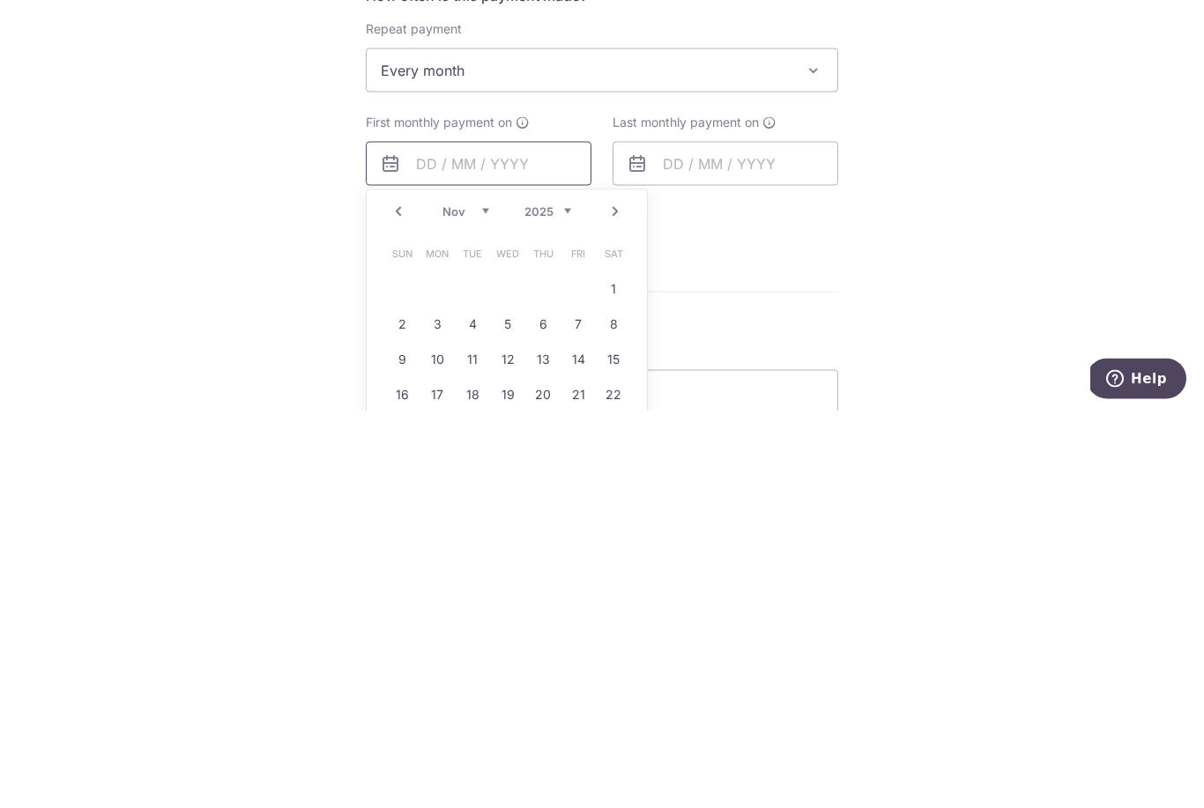
scroll to position [390, 0]
click at [445, 711] on link "3" at bounding box center [437, 725] width 28 height 28
type input "[DATE]"
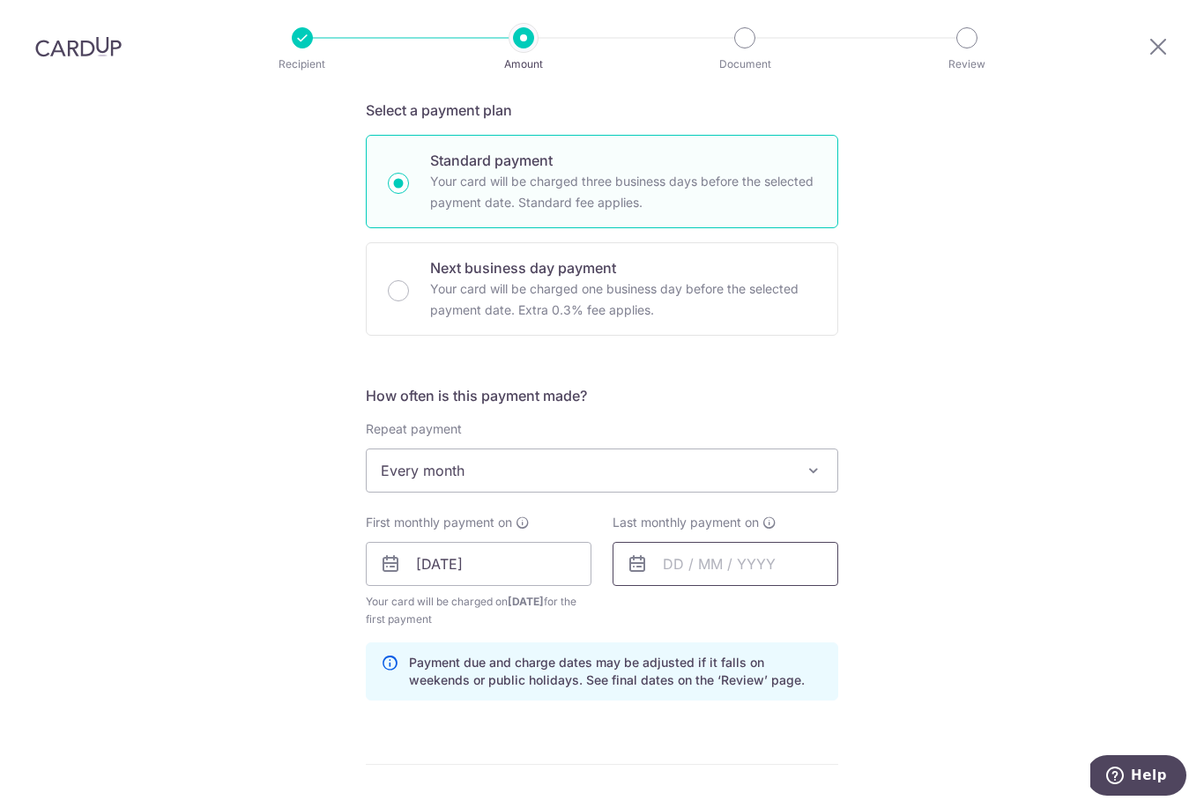
click at [737, 542] on input "text" at bounding box center [726, 564] width 226 height 44
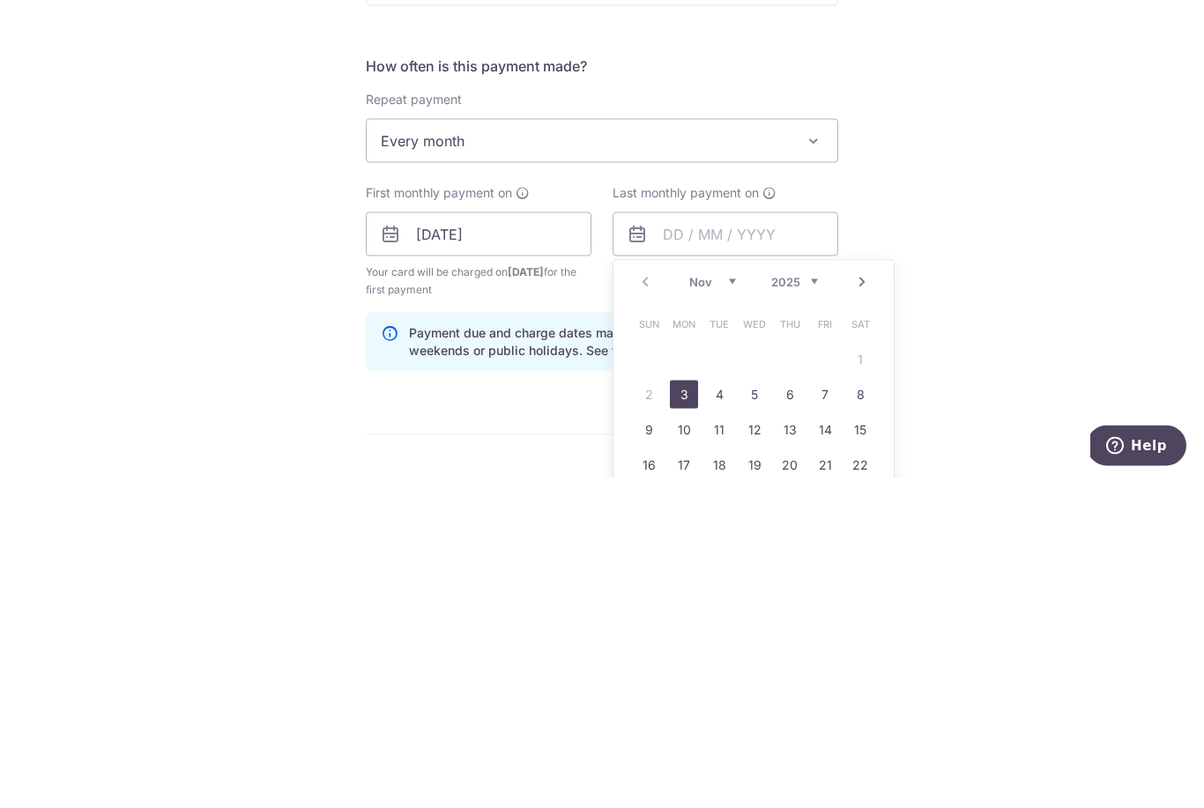
click at [816, 605] on select "2025 2026 2027 2028 2029 2030 2031 2032 2033 2034 2035" at bounding box center [794, 612] width 47 height 14
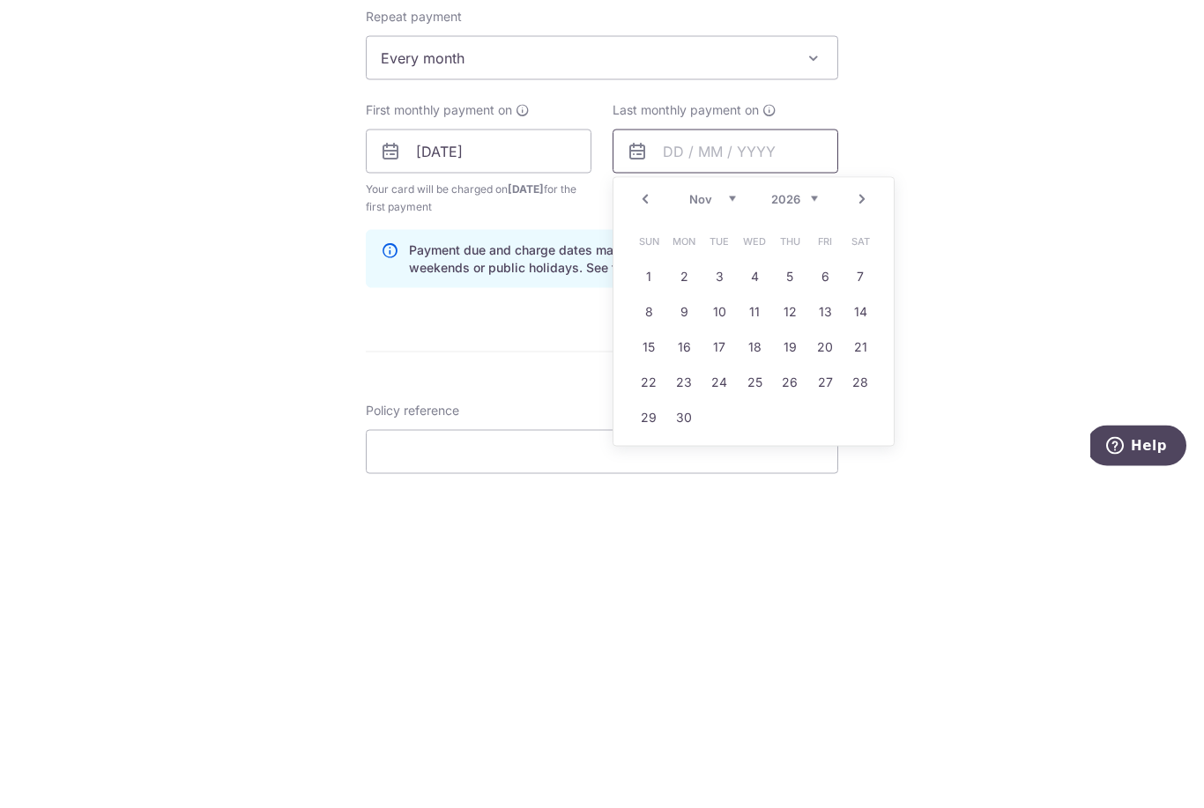
scroll to position [473, 0]
click at [722, 592] on link "3" at bounding box center [719, 606] width 28 height 28
type input "[DATE]"
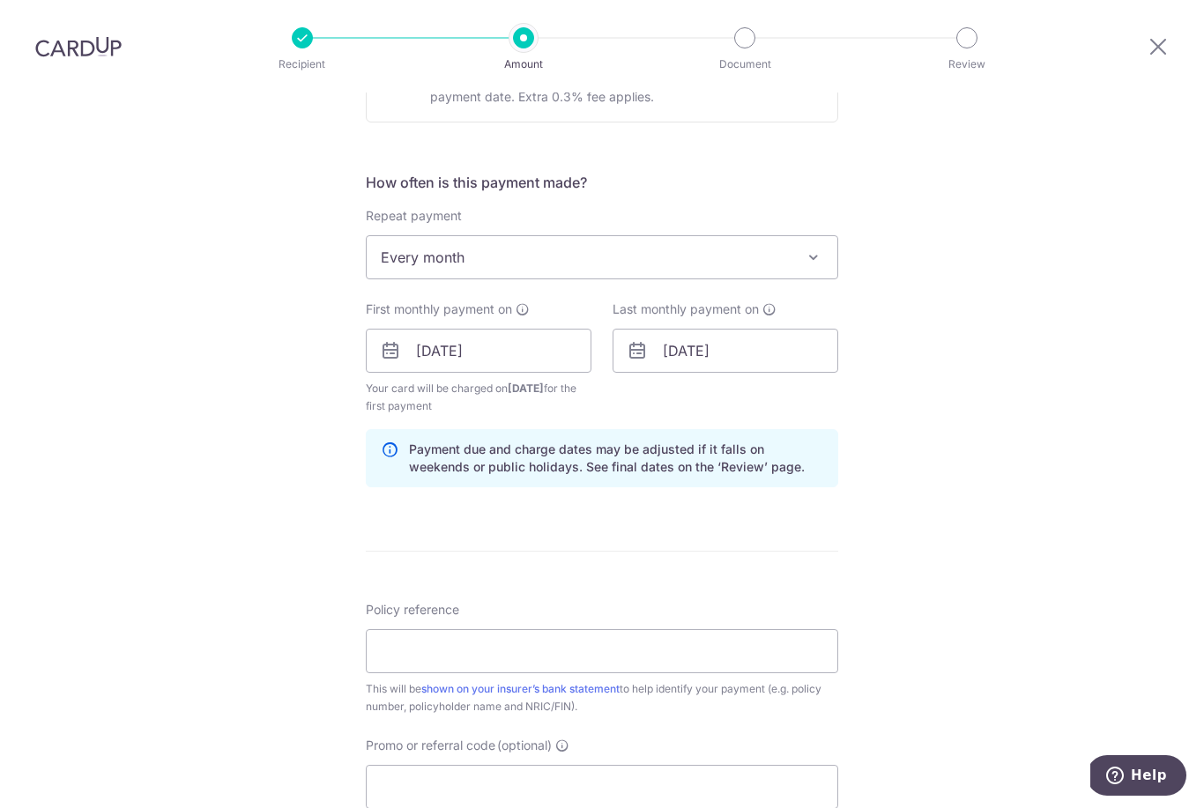
scroll to position [613, 0]
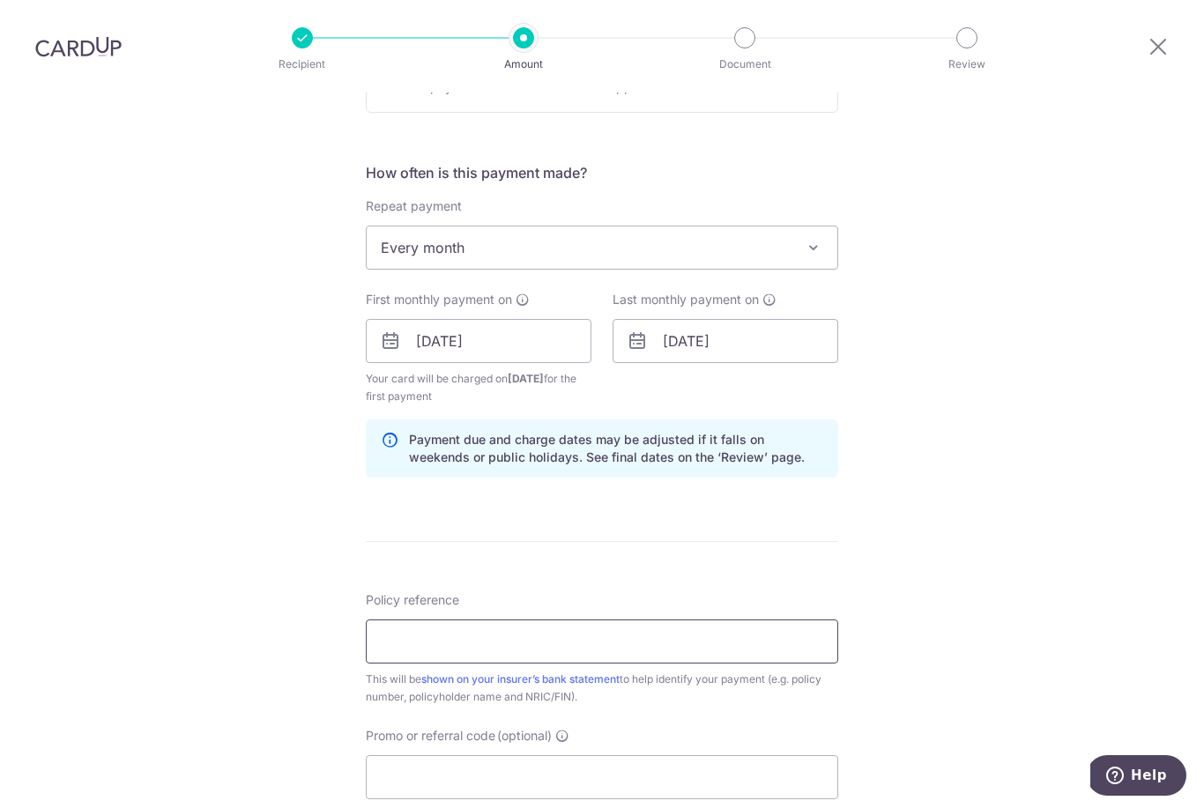
click at [678, 620] on input "Policy reference" at bounding box center [602, 642] width 473 height 44
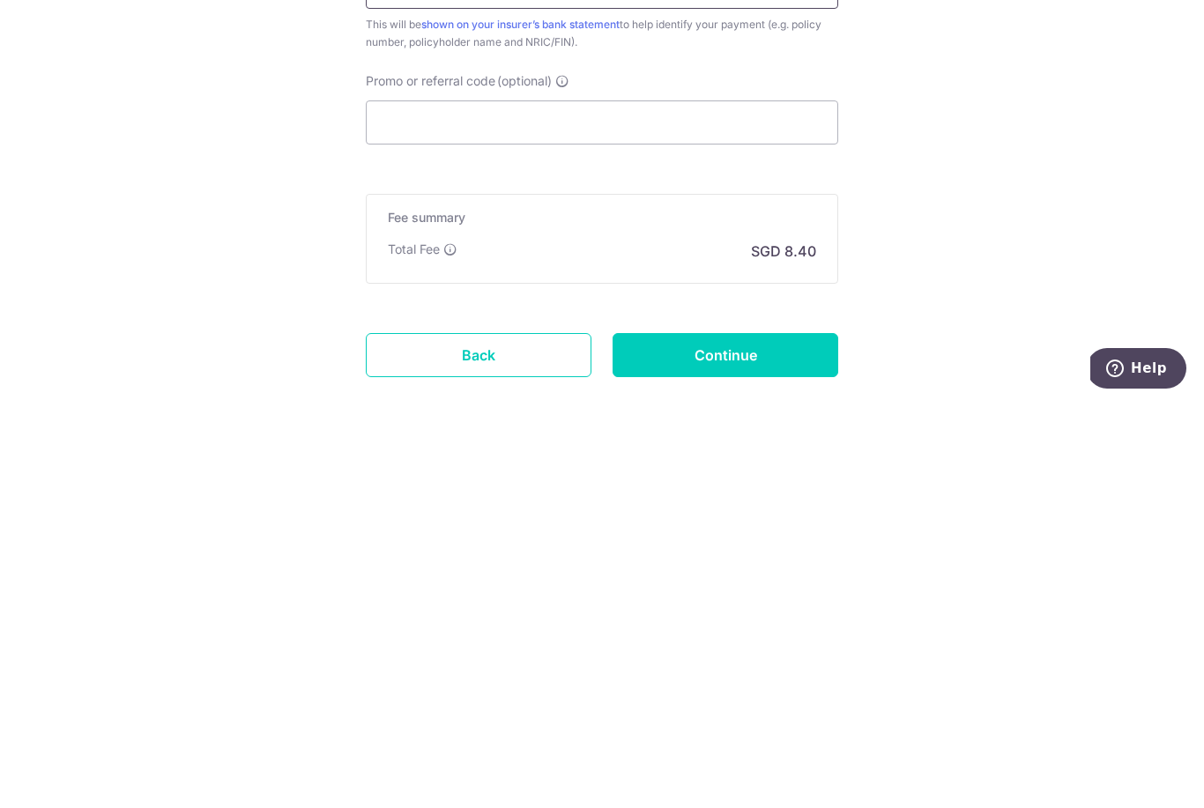
scroll to position [866, 0]
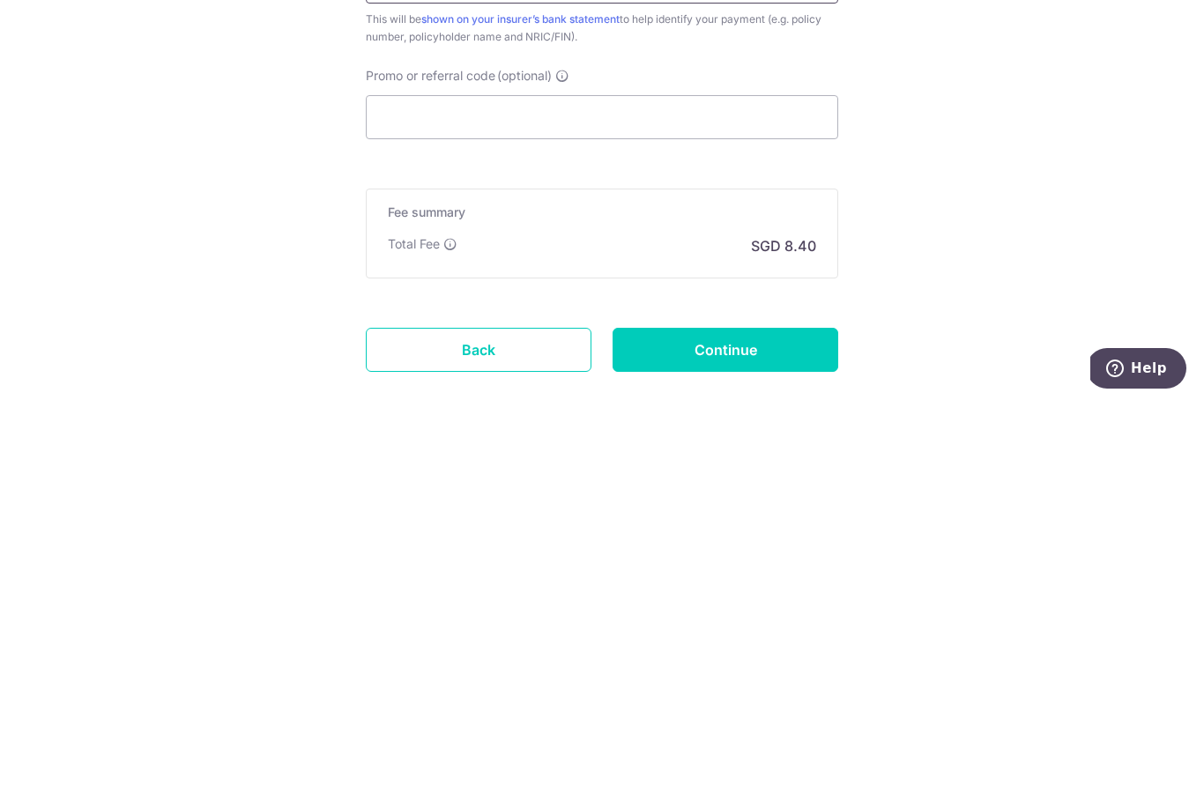
type input "L542984558"
click at [780, 735] on input "Continue" at bounding box center [726, 757] width 226 height 44
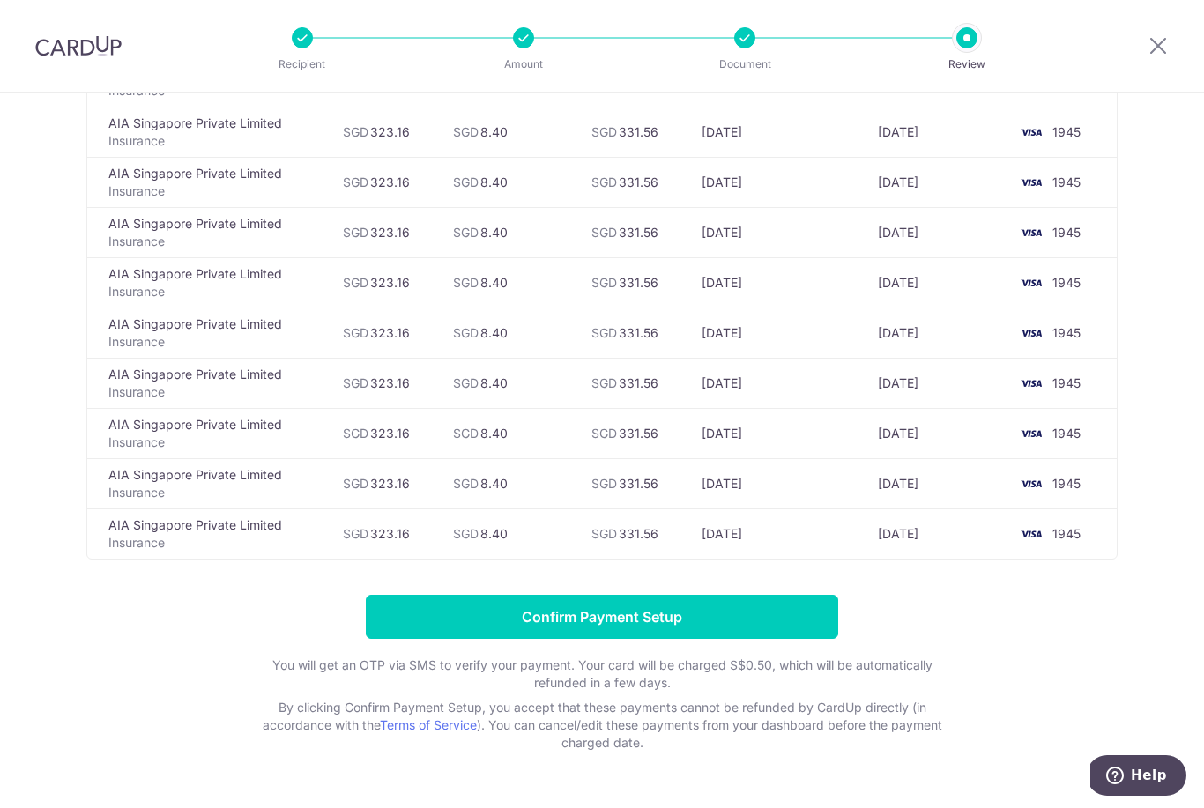
scroll to position [366, 0]
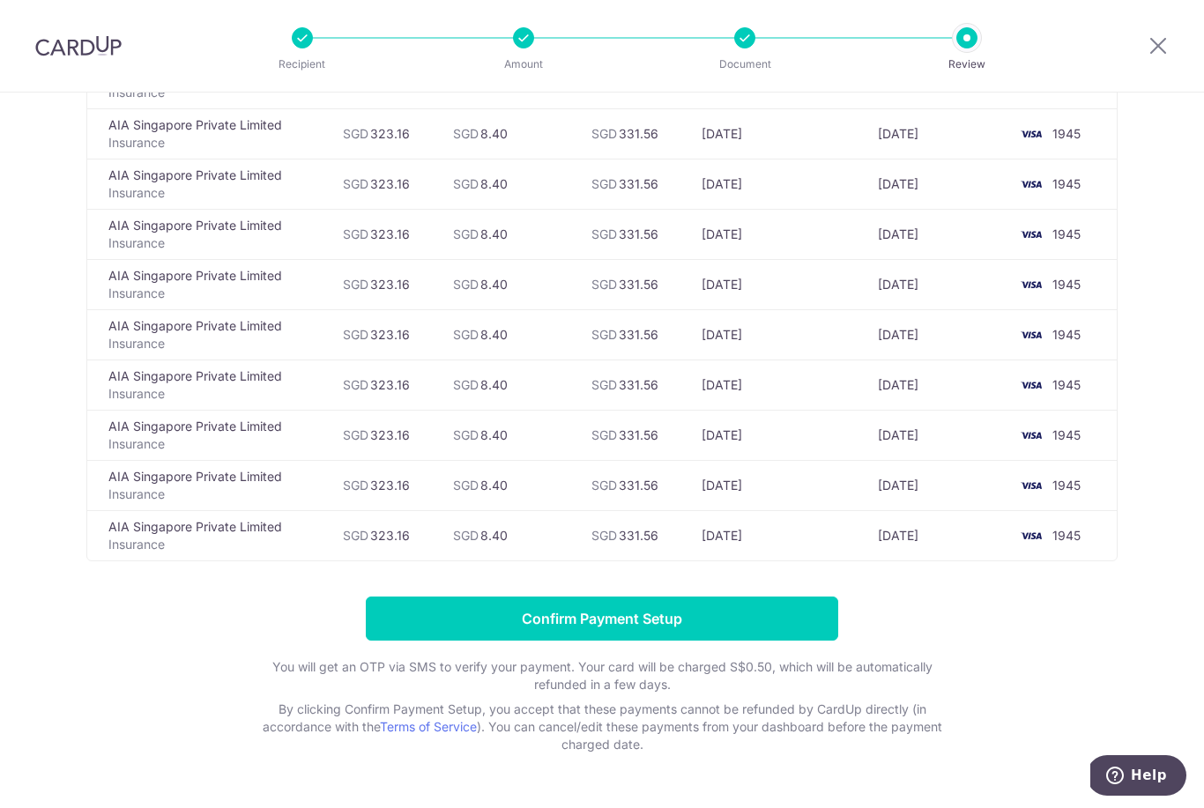
click at [724, 635] on input "Confirm Payment Setup" at bounding box center [602, 619] width 473 height 44
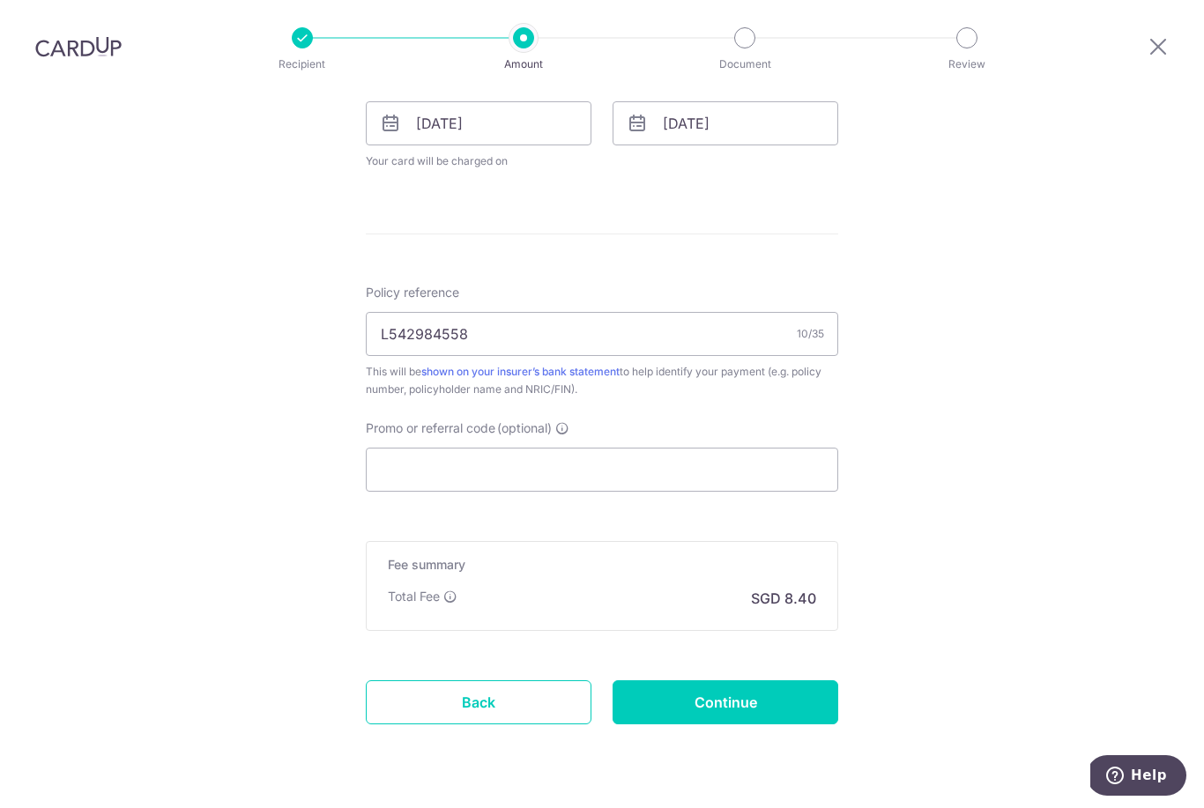
scroll to position [902, 0]
click at [726, 682] on input "Continue" at bounding box center [726, 704] width 226 height 44
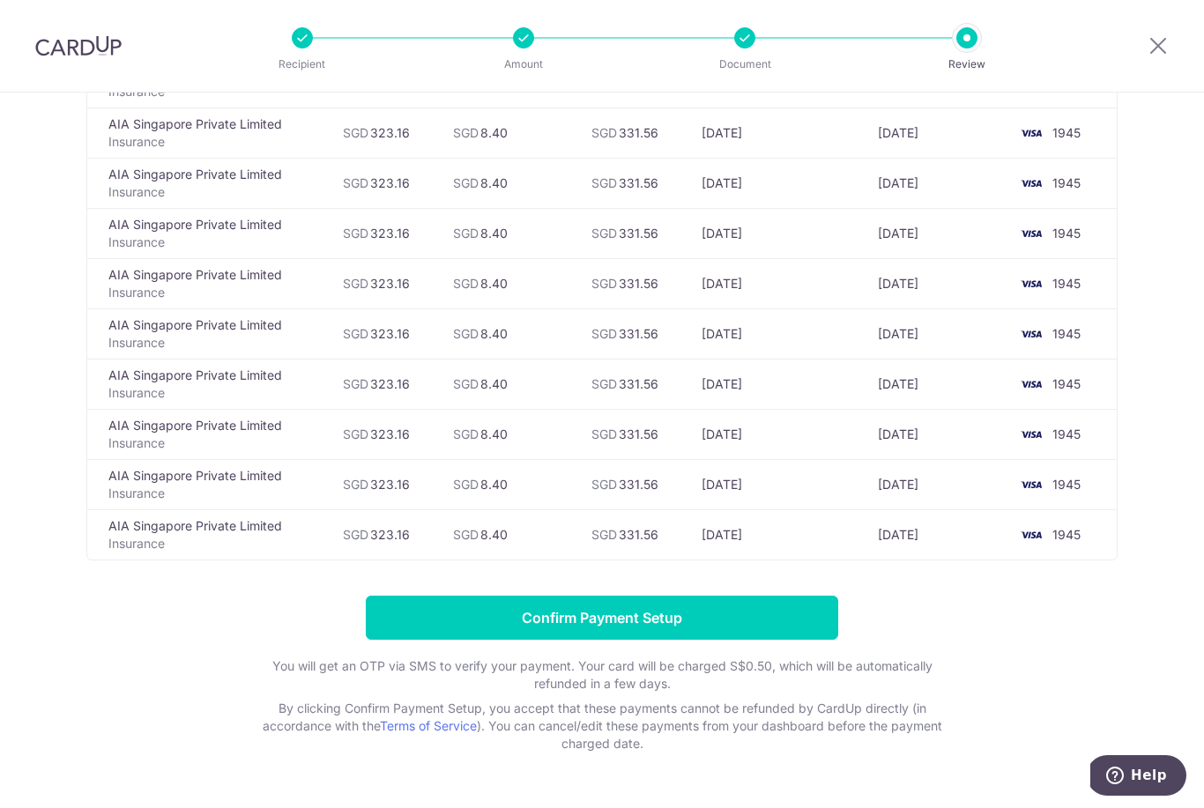
scroll to position [366, 0]
click at [729, 627] on input "Confirm Payment Setup" at bounding box center [602, 619] width 473 height 44
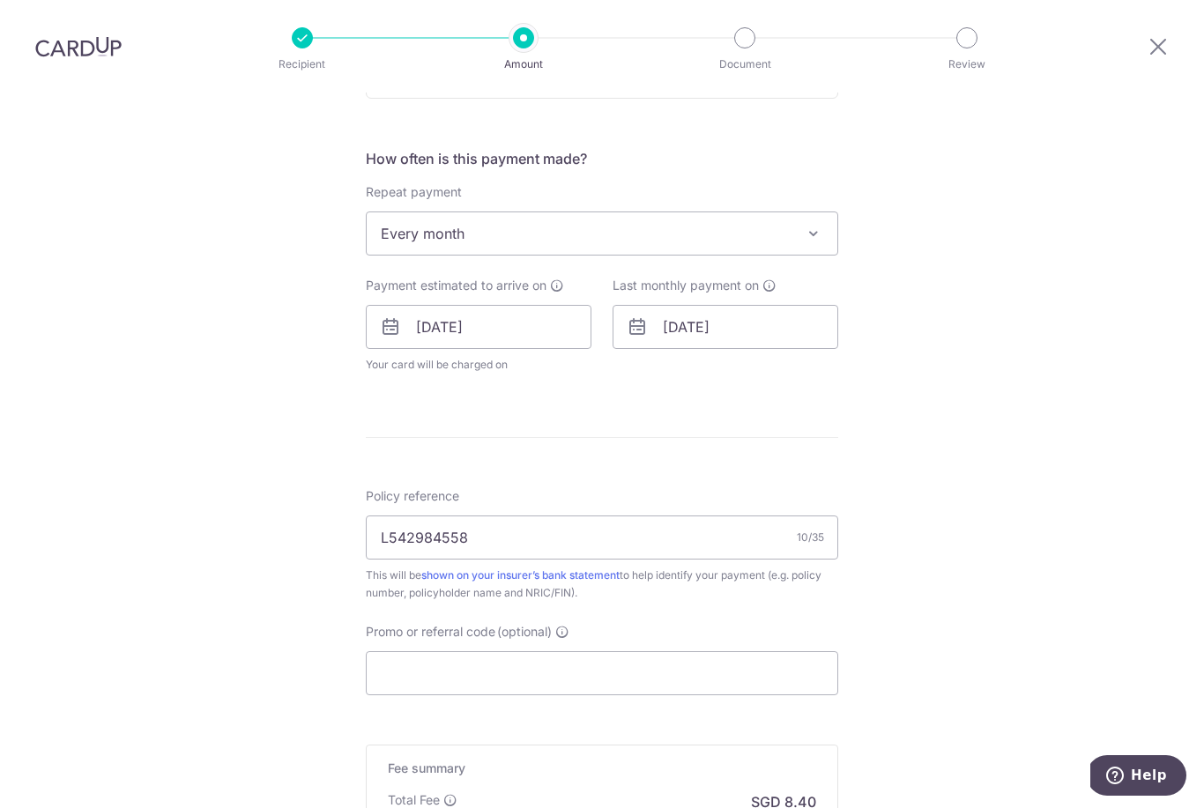
scroll to position [700, 0]
click at [630, 515] on input "L542984558" at bounding box center [602, 537] width 473 height 44
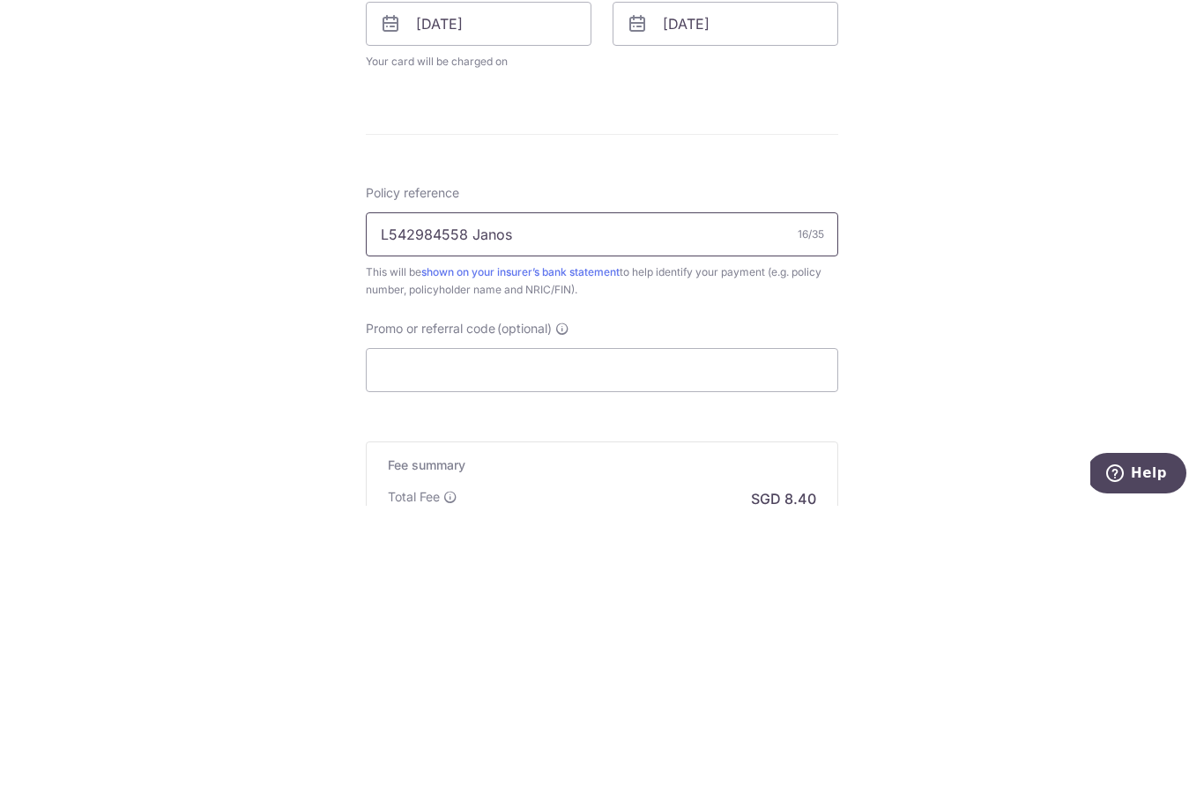
type input "L542984558 Janos"
click at [970, 287] on div "Tell us more about your payment Enter payment amount SGD 323.16 323.16 Unable t…" at bounding box center [602, 226] width 1204 height 1667
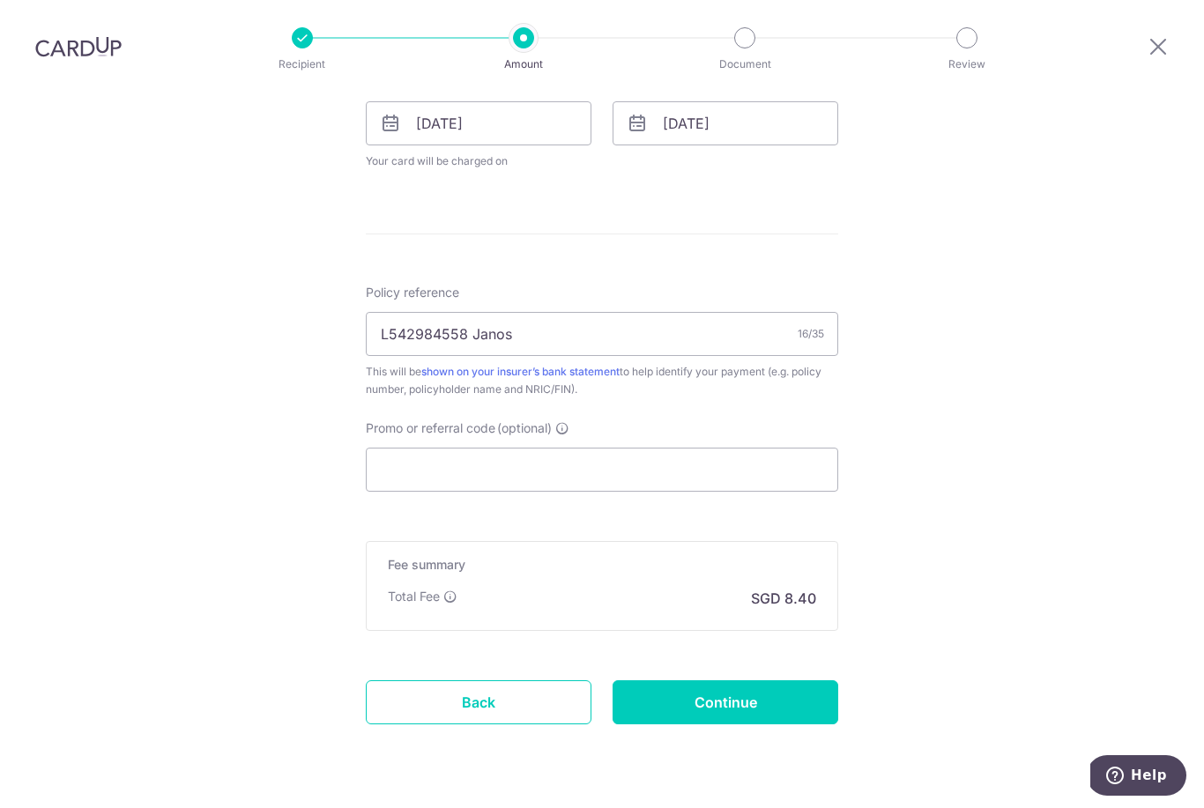
scroll to position [902, 0]
click at [758, 682] on input "Continue" at bounding box center [726, 704] width 226 height 44
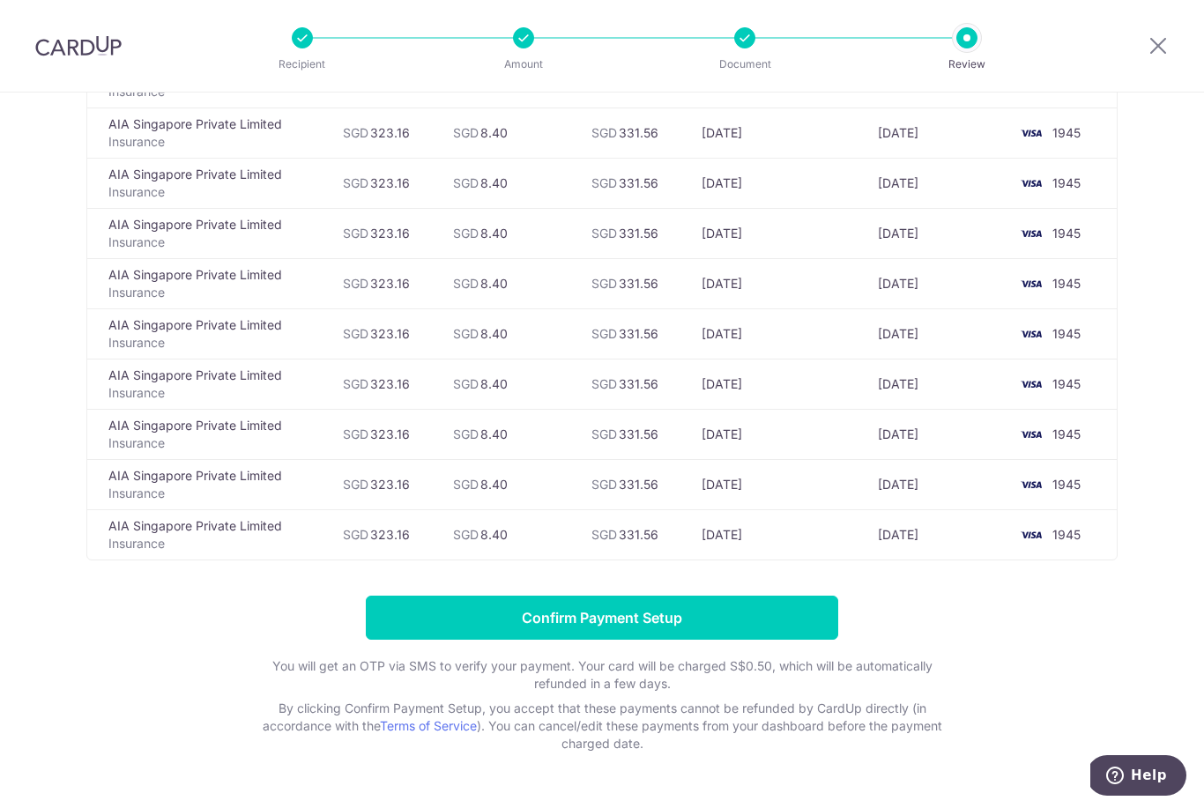
scroll to position [366, 0]
click at [778, 637] on input "Confirm Payment Setup" at bounding box center [602, 619] width 473 height 44
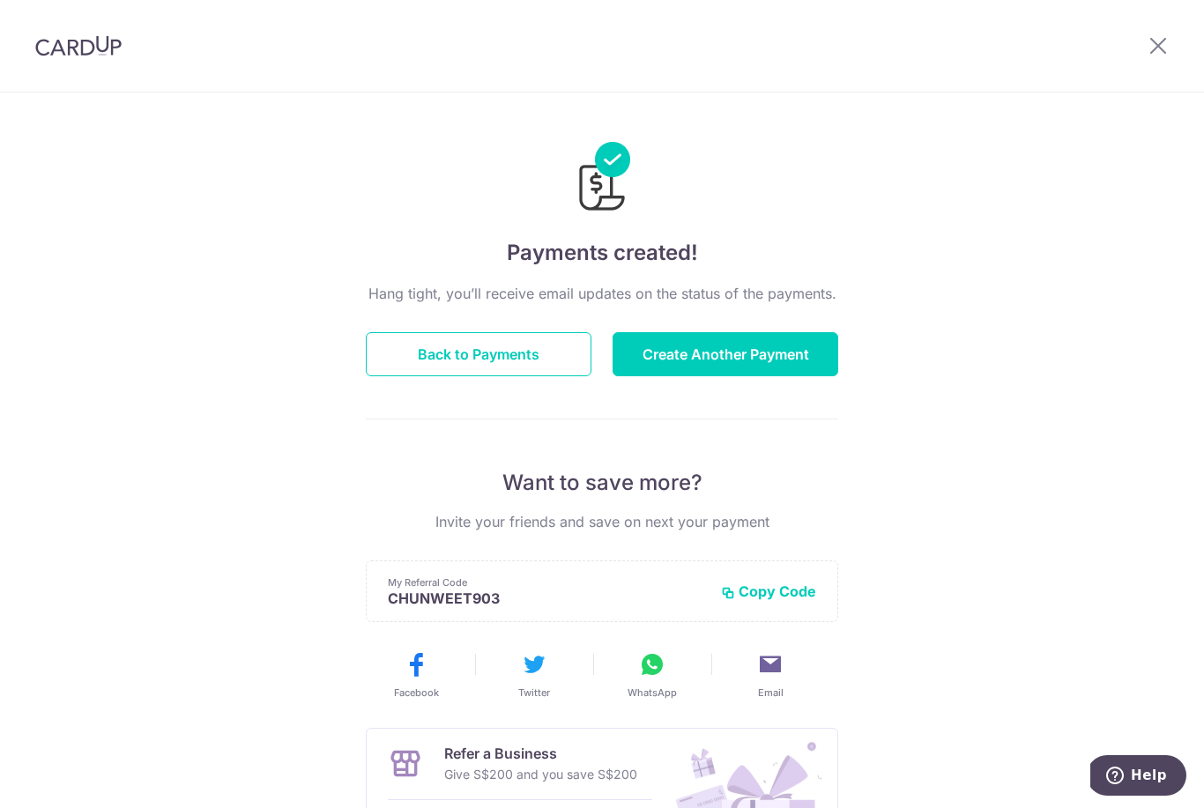
click at [529, 361] on button "Back to Payments" at bounding box center [479, 354] width 226 height 44
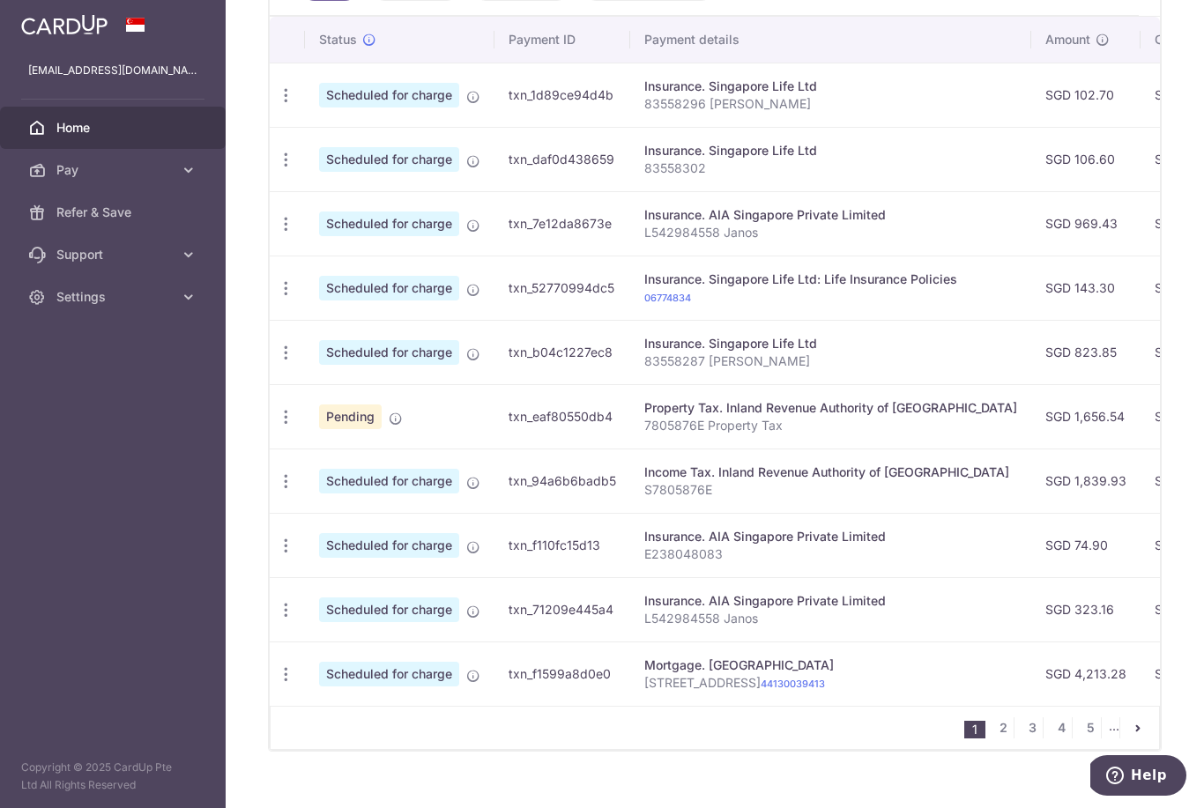
scroll to position [570, 0]
